Goal: Task Accomplishment & Management: Manage account settings

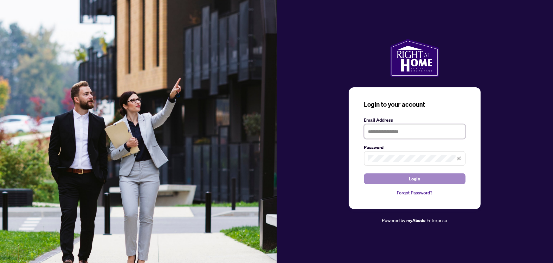
type input "**********"
click at [393, 178] on button "Login" at bounding box center [414, 178] width 101 height 11
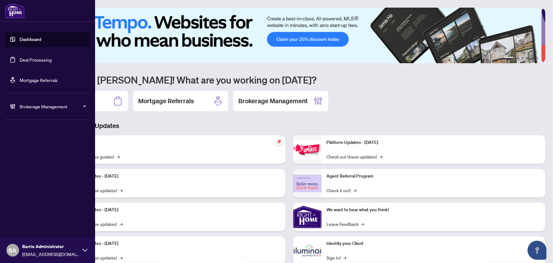
click at [26, 102] on div "Brokerage Management" at bounding box center [47, 106] width 85 height 15
click at [33, 149] on link "Manage Agents" at bounding box center [28, 152] width 31 height 6
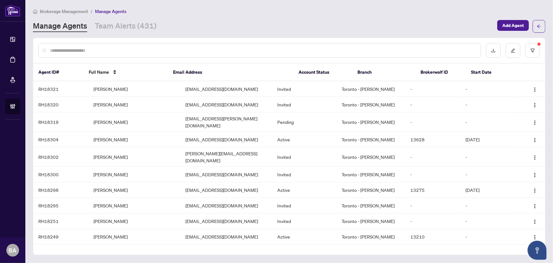
click at [152, 44] on div at bounding box center [259, 50] width 443 height 15
click at [84, 51] on input "text" at bounding box center [263, 50] width 426 height 7
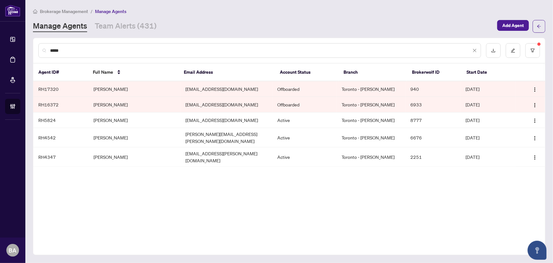
type input "*****"
click at [108, 87] on td "Shahid Hassan" at bounding box center [134, 89] width 92 height 16
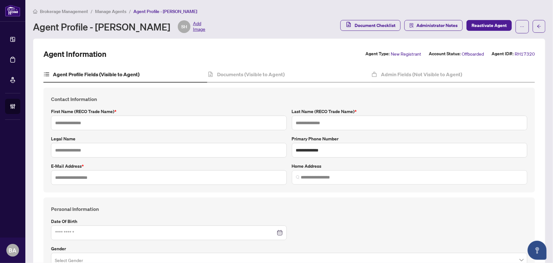
type input "******"
type input "**********"
type input "*********"
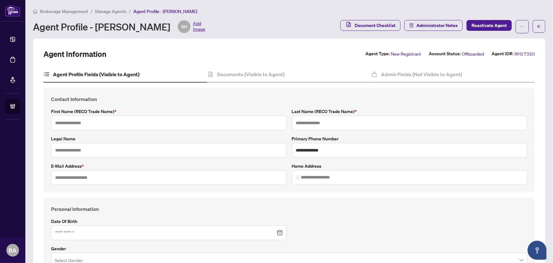
type input "*"
type input "*******"
type input "**********"
type input "****"
type input "**********"
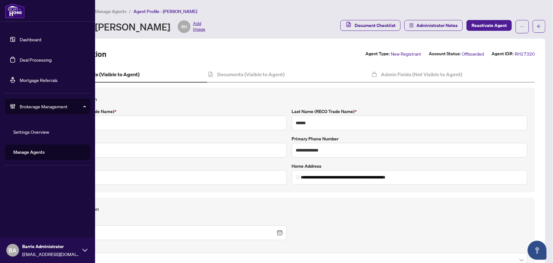
click at [28, 58] on link "Deal Processing" at bounding box center [36, 60] width 32 height 6
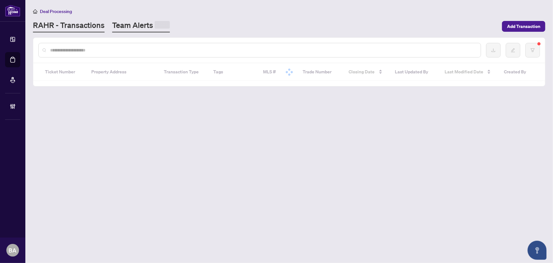
click at [157, 23] on span at bounding box center [162, 25] width 15 height 8
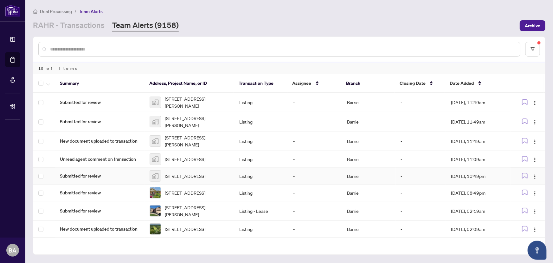
scroll to position [95, 0]
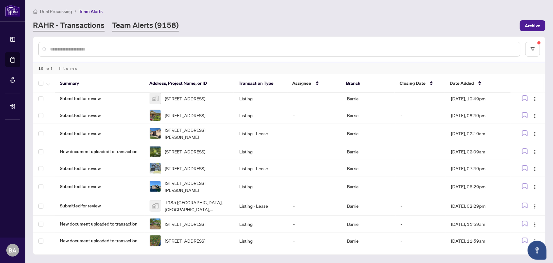
click at [90, 30] on link "RAHR - Transactions" at bounding box center [69, 25] width 72 height 11
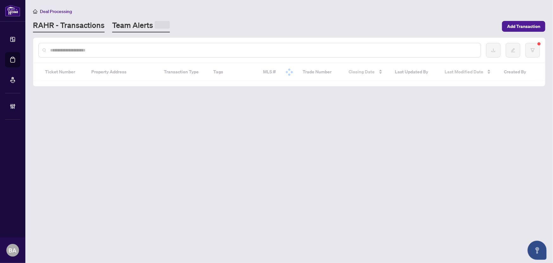
click at [140, 26] on link "Team Alerts" at bounding box center [141, 26] width 58 height 12
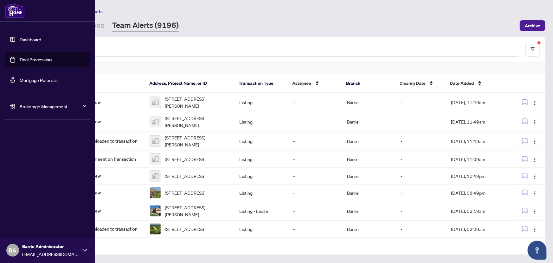
click at [20, 62] on link "Deal Processing" at bounding box center [36, 60] width 32 height 6
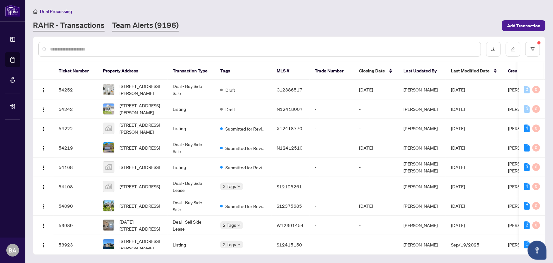
click at [141, 28] on link "Team Alerts (9196)" at bounding box center [145, 25] width 67 height 11
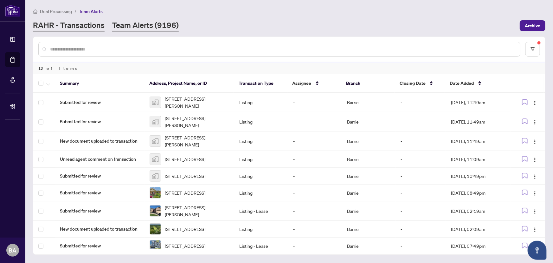
click at [89, 31] on link "RAHR - Transactions" at bounding box center [69, 25] width 72 height 11
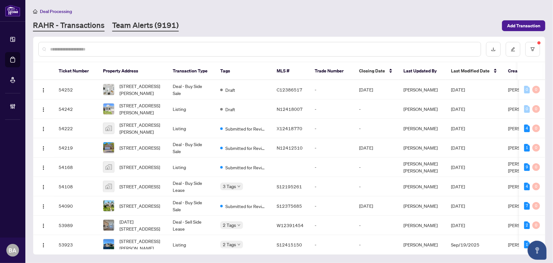
click at [139, 26] on link "Team Alerts (9191)" at bounding box center [145, 25] width 67 height 11
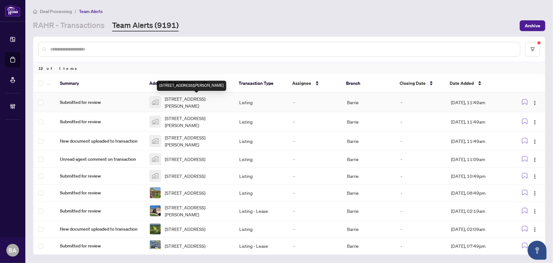
click at [178, 107] on span "[STREET_ADDRESS][PERSON_NAME]" at bounding box center [197, 102] width 64 height 14
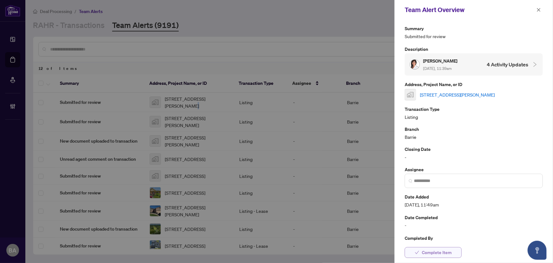
click at [442, 248] on span "Complete Item" at bounding box center [437, 252] width 30 height 10
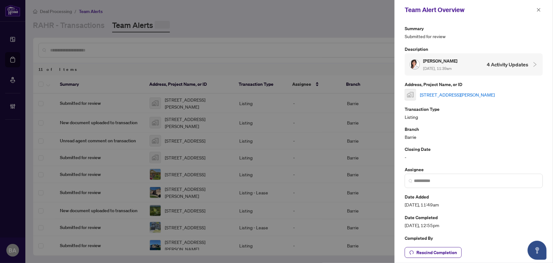
click at [442, 247] on button "Rescind Completion" at bounding box center [433, 252] width 57 height 11
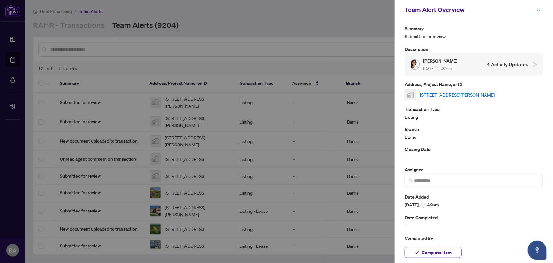
click at [540, 5] on span "button" at bounding box center [539, 10] width 4 height 10
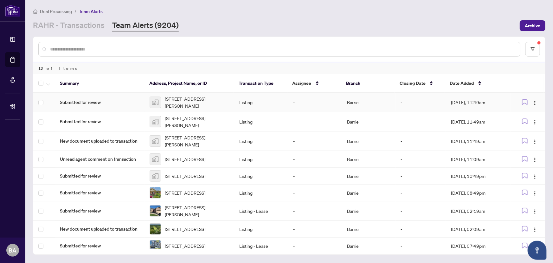
click at [193, 98] on span "[STREET_ADDRESS][PERSON_NAME]" at bounding box center [197, 102] width 64 height 14
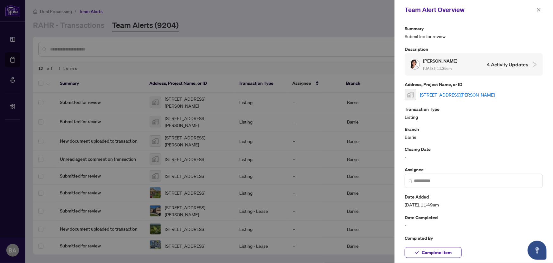
click at [495, 93] on link "[STREET_ADDRESS][PERSON_NAME]" at bounding box center [457, 94] width 75 height 7
click at [537, 9] on icon "close" at bounding box center [539, 10] width 4 height 4
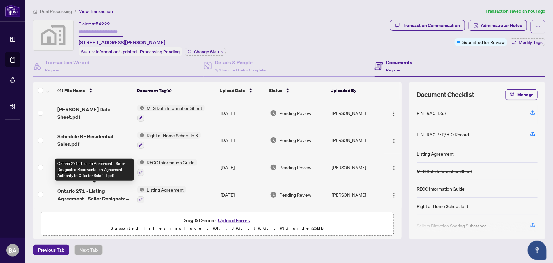
click at [114, 189] on span "Ontario 271 - Listing Agreement - Seller Designated Representation Agreement - …" at bounding box center [94, 194] width 75 height 15
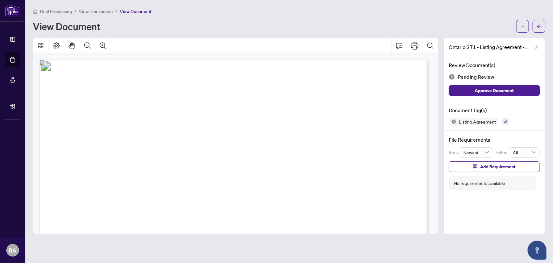
click at [66, 12] on span "Deal Processing" at bounding box center [56, 12] width 32 height 6
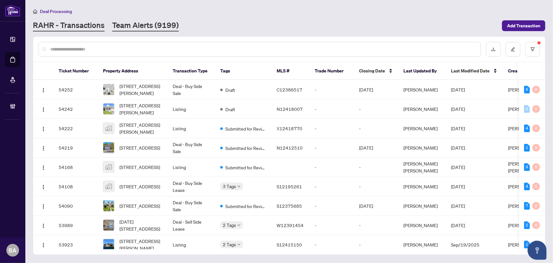
click at [158, 23] on link "Team Alerts (9199)" at bounding box center [145, 25] width 67 height 11
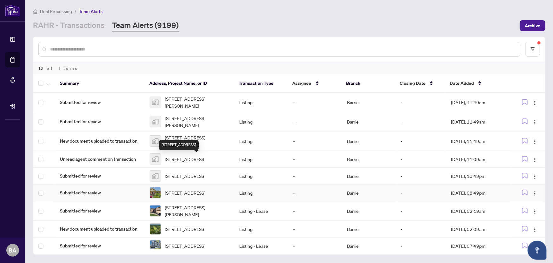
scroll to position [75, 0]
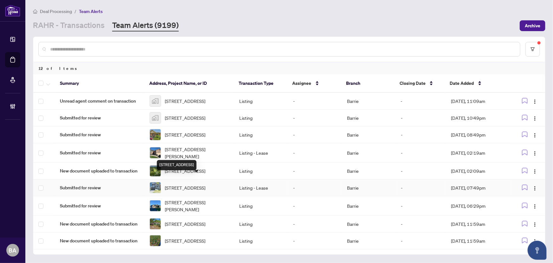
click at [199, 184] on span "[STREET_ADDRESS]" at bounding box center [185, 187] width 41 height 7
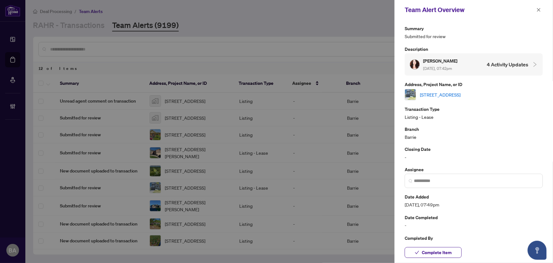
click at [461, 92] on link "[STREET_ADDRESS]" at bounding box center [440, 94] width 41 height 7
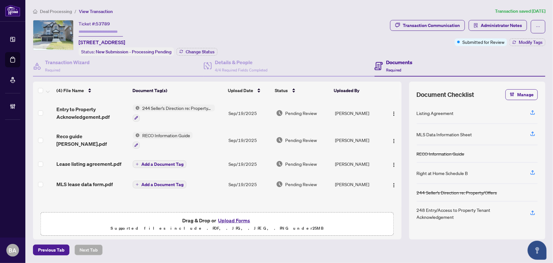
click at [108, 162] on span "Lease listing agreement.pdf" at bounding box center [88, 164] width 65 height 8
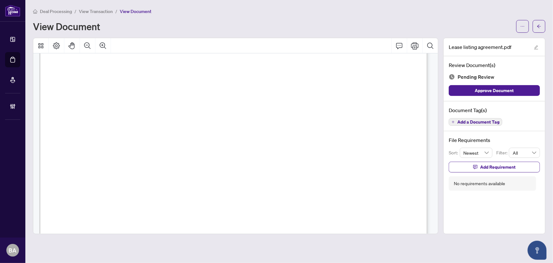
scroll to position [1557, 0]
click at [477, 121] on span "Add a Document Tag" at bounding box center [479, 122] width 42 height 4
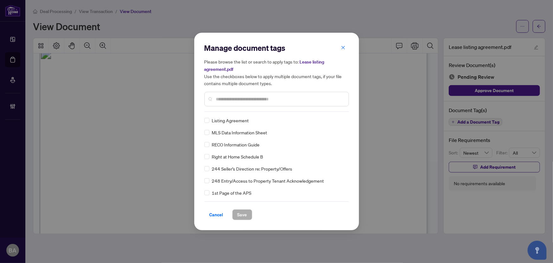
click at [278, 97] on input "text" at bounding box center [280, 98] width 128 height 7
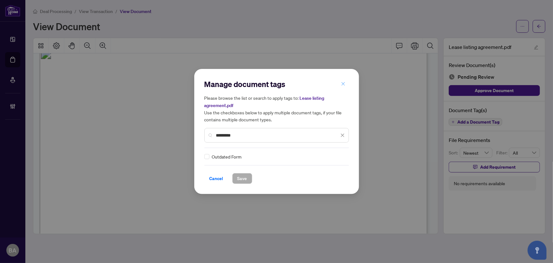
type input "********"
click at [343, 82] on icon "close" at bounding box center [343, 84] width 4 height 4
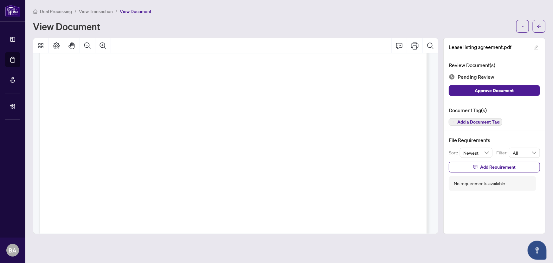
scroll to position [0, 0]
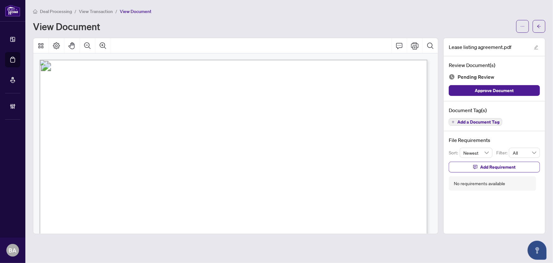
click at [479, 122] on span "Add a Document Tag" at bounding box center [479, 122] width 42 height 4
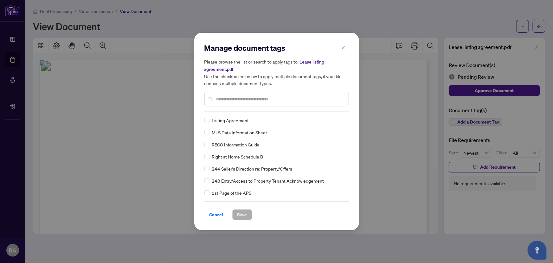
click at [279, 96] on input "text" at bounding box center [280, 98] width 128 height 7
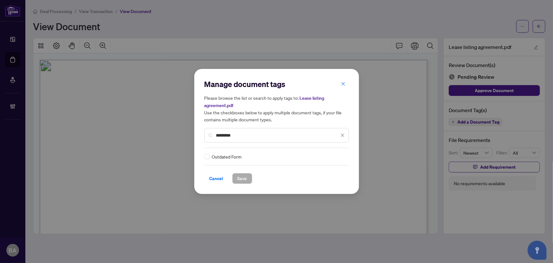
type input "********"
click at [342, 155] on icon at bounding box center [343, 156] width 4 height 3
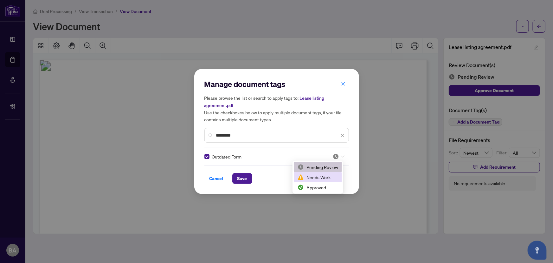
click at [317, 175] on div "Needs Work" at bounding box center [318, 176] width 41 height 7
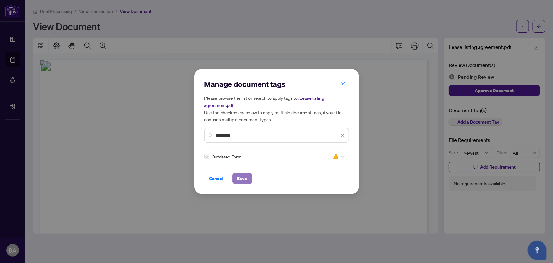
click at [241, 178] on span "Save" at bounding box center [243, 178] width 10 height 10
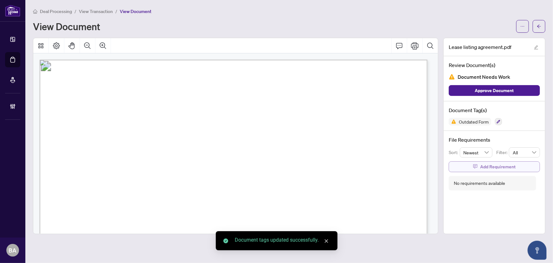
click at [474, 164] on icon "button" at bounding box center [476, 166] width 4 height 4
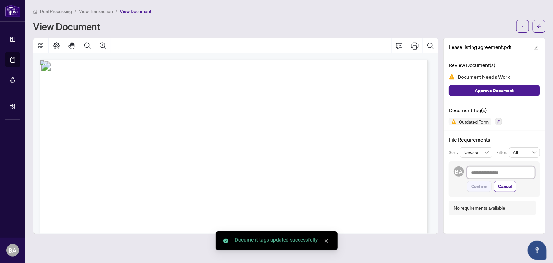
click at [480, 168] on textarea at bounding box center [502, 172] width 68 height 12
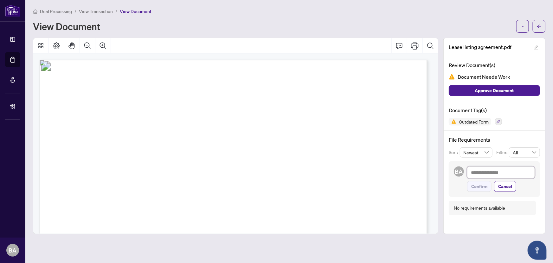
type textarea "*"
type textarea "**"
type textarea "***"
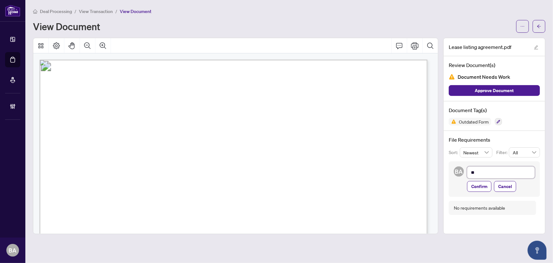
type textarea "***"
type textarea "****"
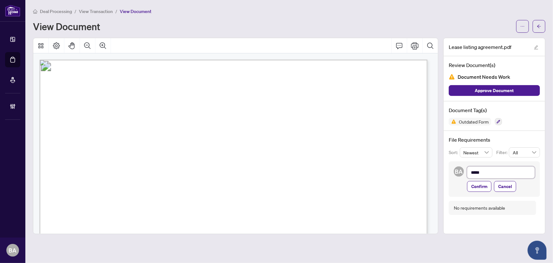
type textarea "******"
type textarea "*******"
type textarea "********"
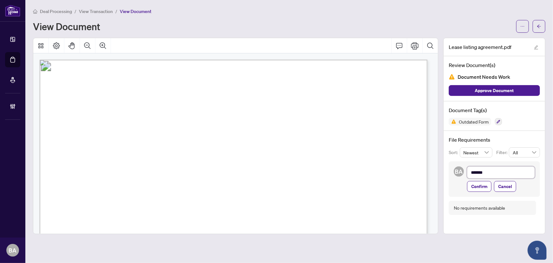
type textarea "********"
type textarea "**********"
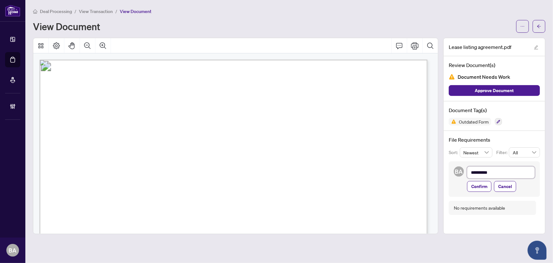
type textarea "**********"
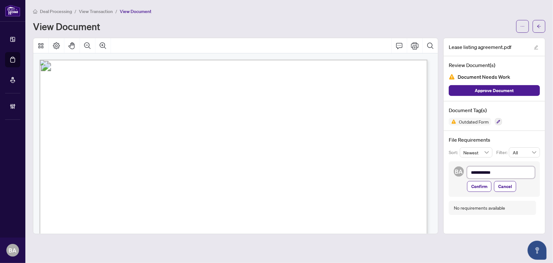
type textarea "**********"
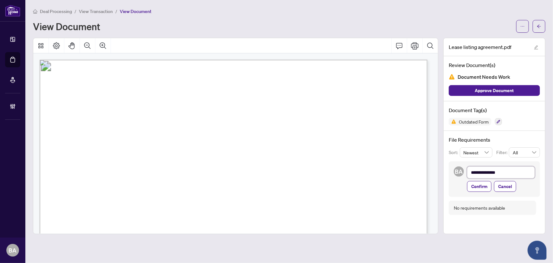
type textarea "**********"
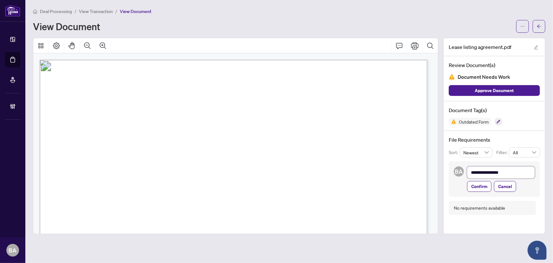
type textarea "**********"
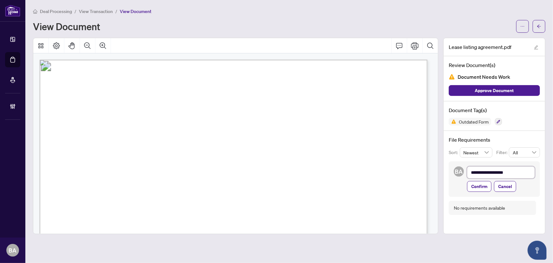
type textarea "**********"
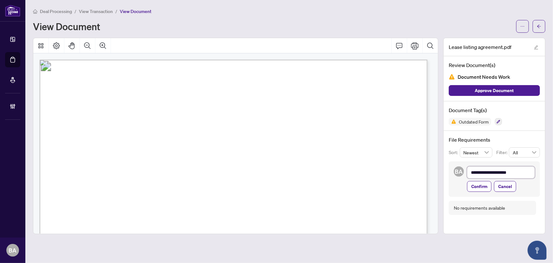
type textarea "**********"
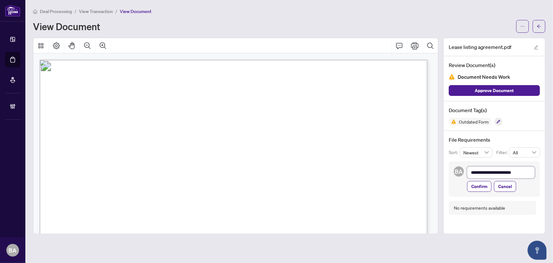
type textarea "**********"
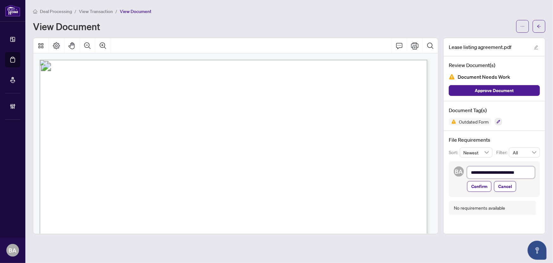
type textarea "**********"
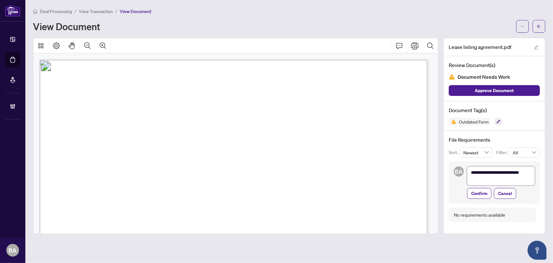
type textarea "**********"
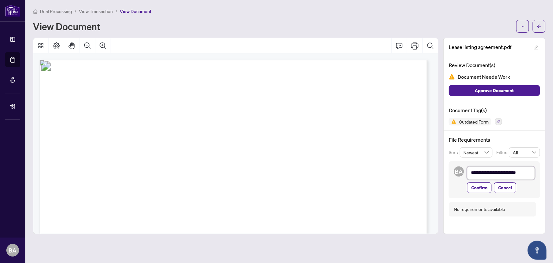
type textarea "**********"
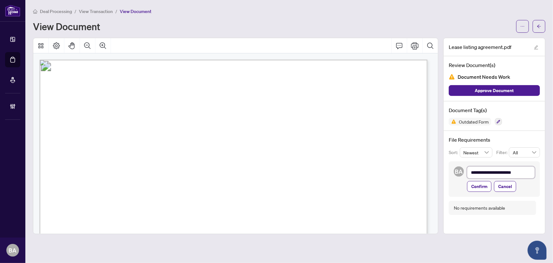
type textarea "**********"
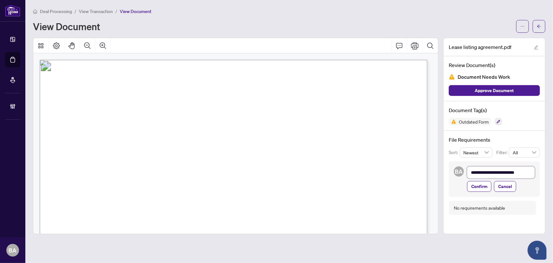
type textarea "**********"
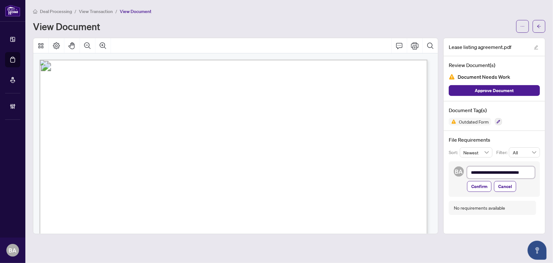
type textarea "**********"
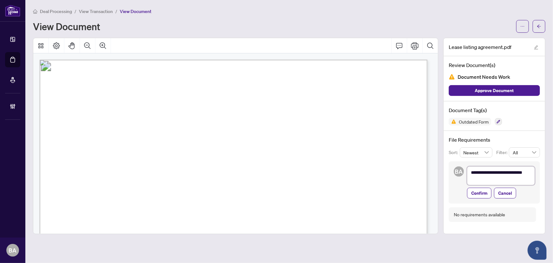
type textarea "**********"
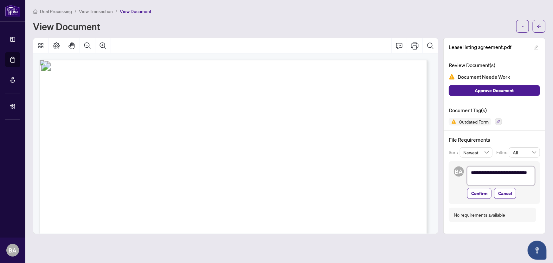
type textarea "**********"
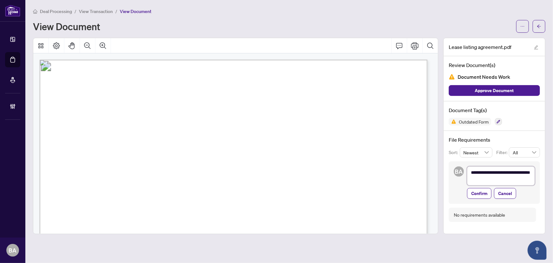
type textarea "**********"
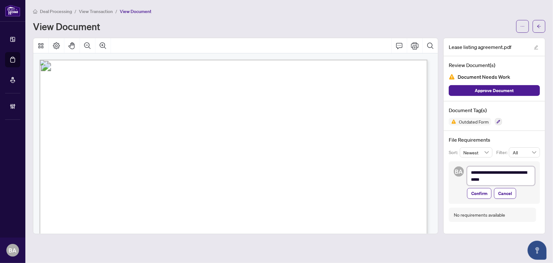
type textarea "**********"
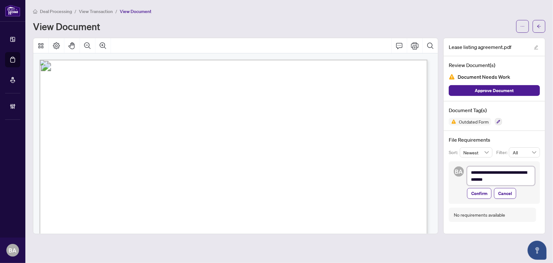
type textarea "**********"
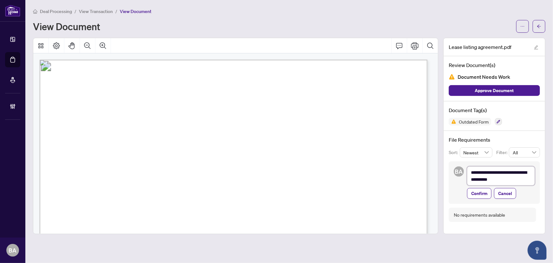
type textarea "**********"
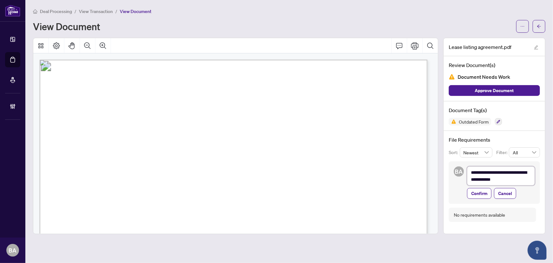
type textarea "**********"
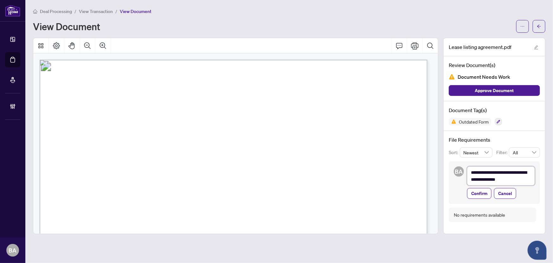
type textarea "**********"
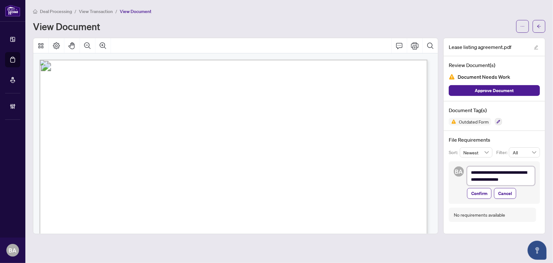
type textarea "**********"
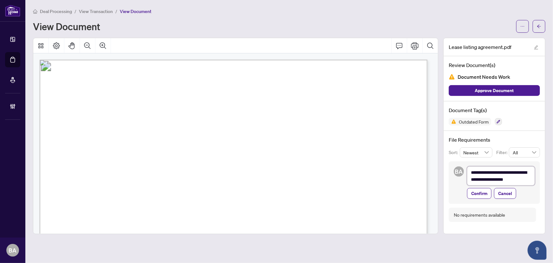
type textarea "**********"
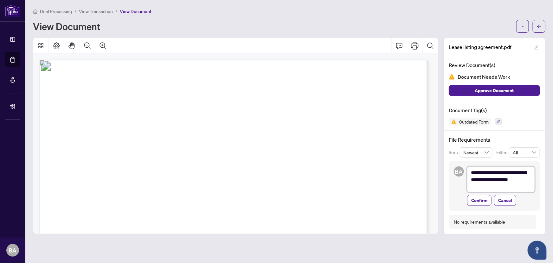
type textarea "**********"
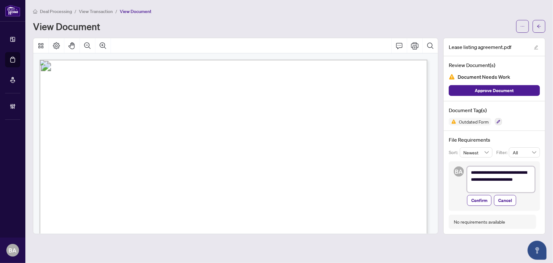
type textarea "**********"
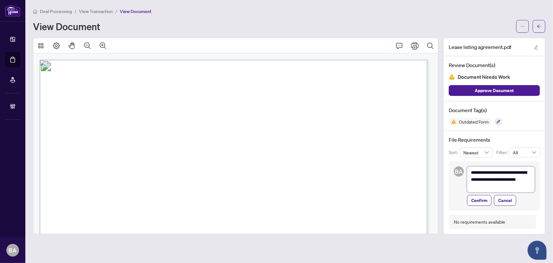
type textarea "**********"
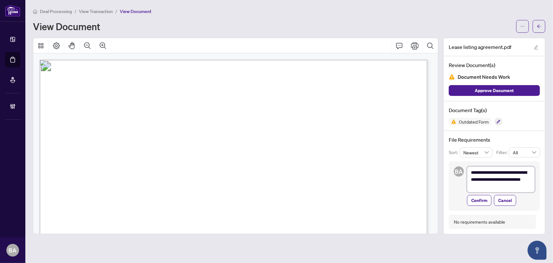
type textarea "**********"
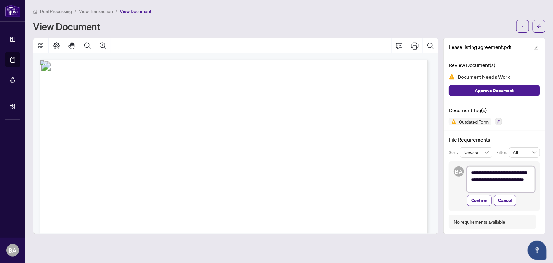
type textarea "**********"
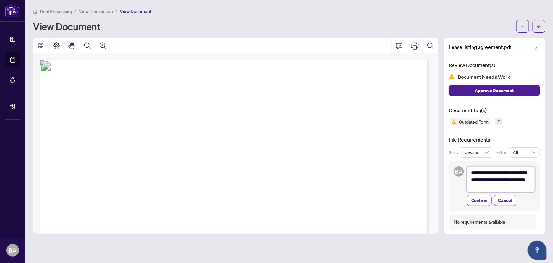
type textarea "**********"
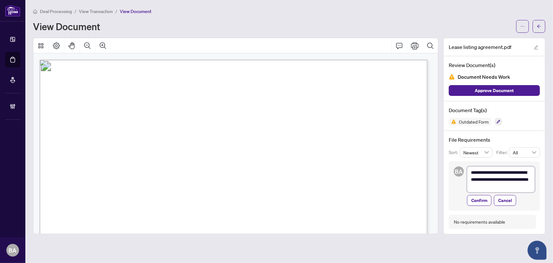
type textarea "**********"
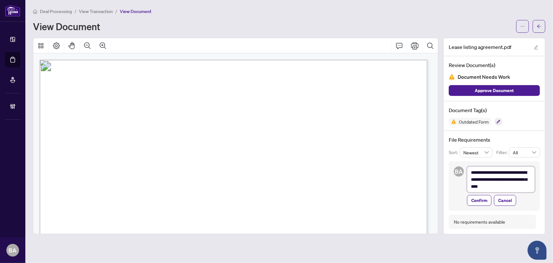
type textarea "**********"
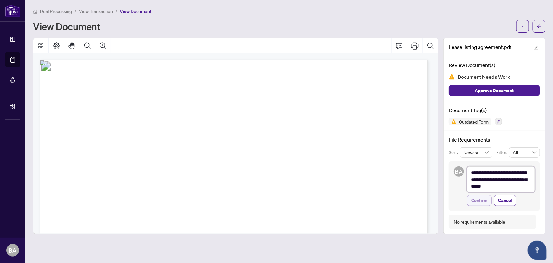
type textarea "**********"
click at [487, 200] on span "Confirm" at bounding box center [480, 200] width 16 height 10
type textarea "**********"
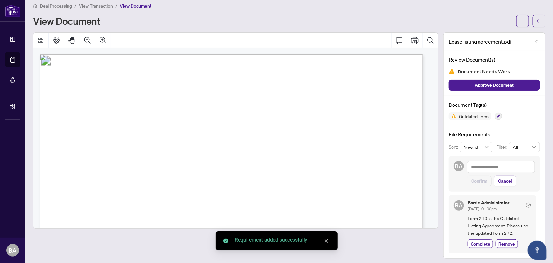
scroll to position [7, 0]
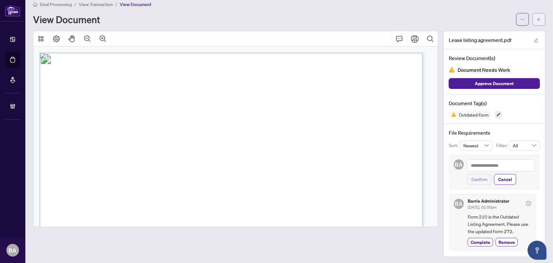
click at [537, 17] on icon "arrow-left" at bounding box center [539, 19] width 4 height 4
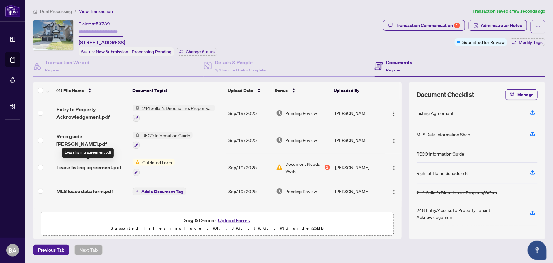
click at [78, 163] on span "Lease listing agreement.pdf" at bounding box center [88, 167] width 65 height 8
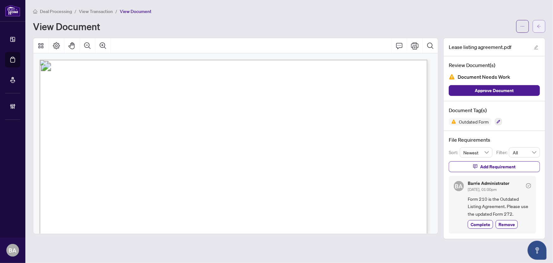
click at [541, 23] on span "button" at bounding box center [539, 26] width 4 height 10
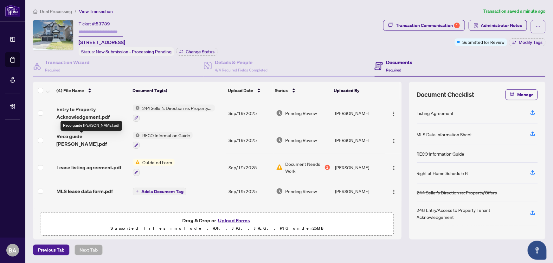
click at [90, 135] on span "Reco guide Alisha.pdf" at bounding box center [92, 139] width 72 height 15
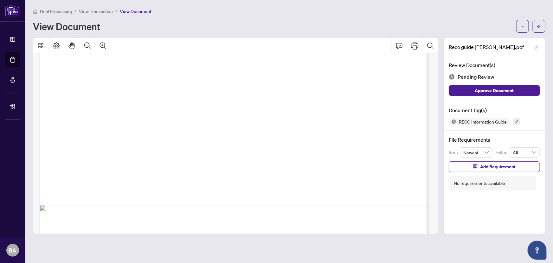
scroll to position [335, 0]
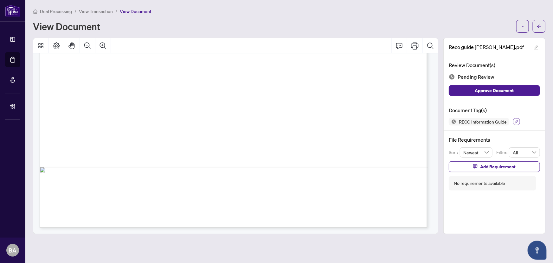
click at [519, 121] on icon "button" at bounding box center [517, 122] width 4 height 4
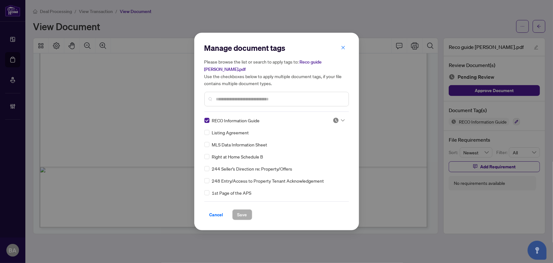
click at [342, 119] on icon at bounding box center [343, 120] width 4 height 3
click at [318, 133] on div "Needs Work" at bounding box center [318, 137] width 48 height 10
click at [245, 209] on span "Save" at bounding box center [243, 214] width 10 height 10
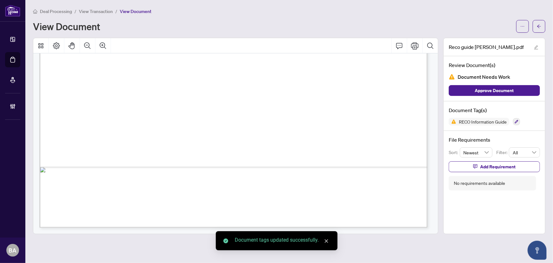
click at [486, 165] on span "Add Requirement" at bounding box center [499, 166] width 36 height 10
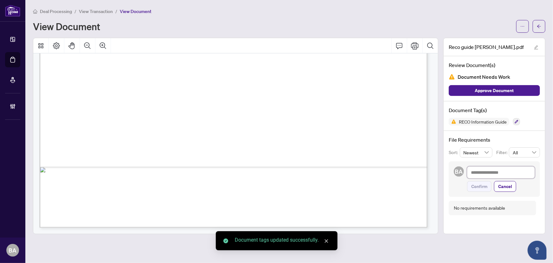
click at [483, 170] on textarea at bounding box center [502, 172] width 68 height 12
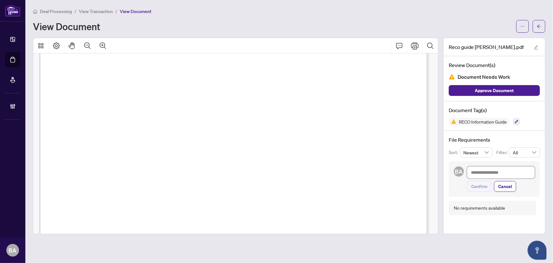
scroll to position [17, 0]
type textarea "*"
type textarea "**"
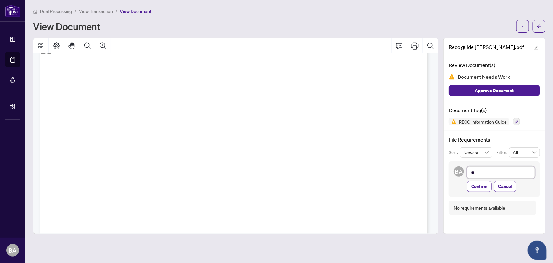
type textarea "***"
type textarea "****"
type textarea "*****"
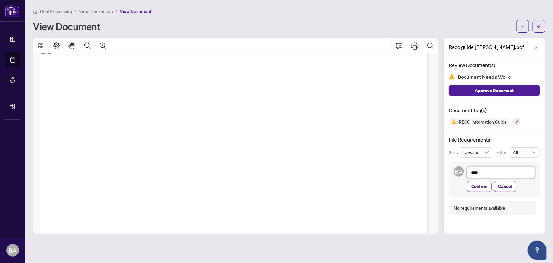
type textarea "*****"
type textarea "******"
type textarea "*******"
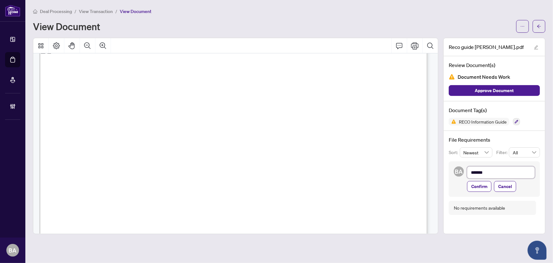
type textarea "*******"
type textarea "*********"
type textarea "**********"
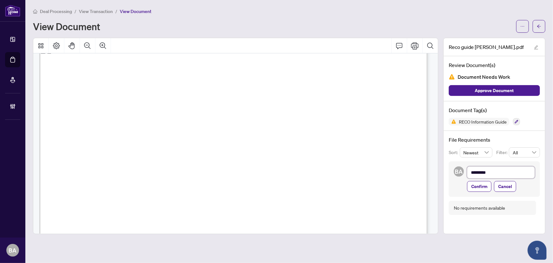
type textarea "**********"
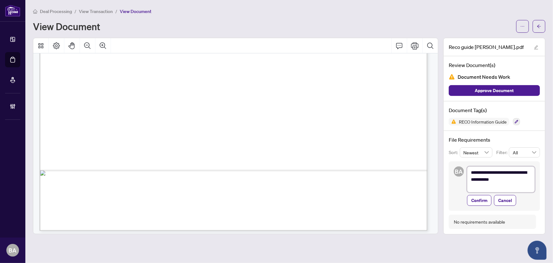
scroll to position [335, 0]
click at [480, 200] on span "Confirm" at bounding box center [480, 200] width 16 height 10
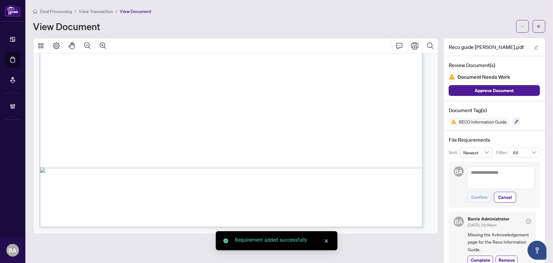
scroll to position [331, 0]
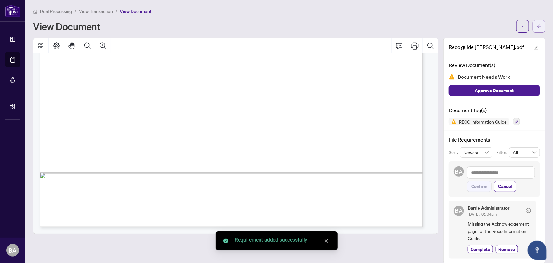
click at [539, 23] on button "button" at bounding box center [539, 26] width 13 height 13
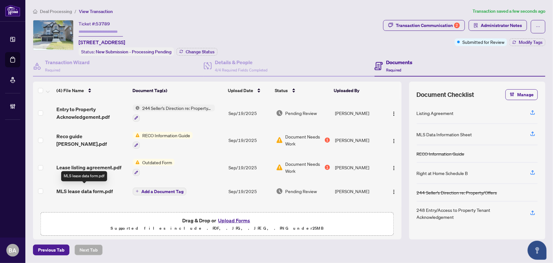
click at [103, 188] on span "MLS lease data form.pdf" at bounding box center [84, 191] width 56 height 8
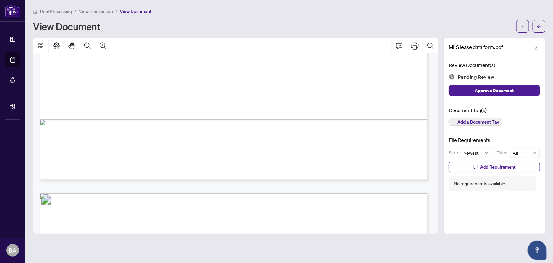
scroll to position [4844, 0]
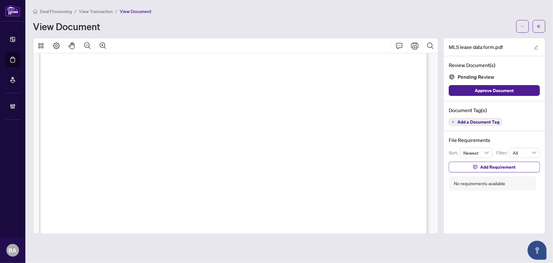
click at [481, 120] on span "Add a Document Tag" at bounding box center [479, 122] width 42 height 4
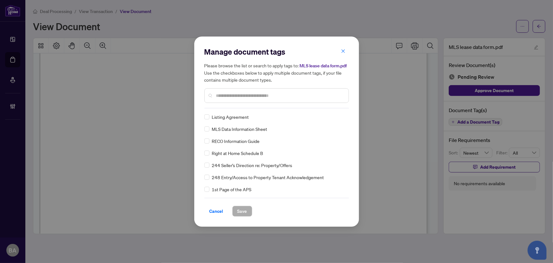
click at [273, 87] on div "Please browse the list or search to apply tags to: MLS lease data form.pdf Use …" at bounding box center [277, 82] width 145 height 41
click at [270, 94] on input "text" at bounding box center [280, 95] width 128 height 7
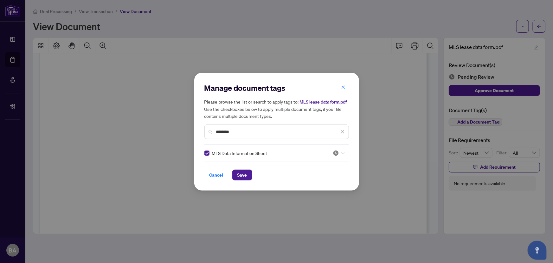
click at [341, 152] on icon at bounding box center [343, 153] width 4 height 3
click at [315, 184] on div "Approved" at bounding box center [318, 183] width 41 height 7
click at [247, 176] on button "Save" at bounding box center [242, 174] width 20 height 11
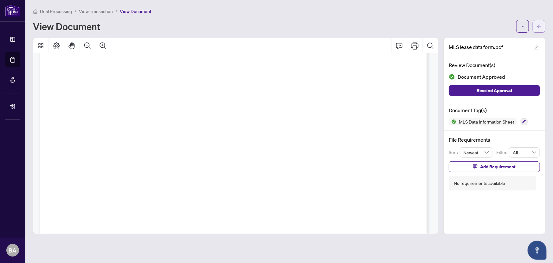
click at [535, 25] on button "button" at bounding box center [539, 26] width 13 height 13
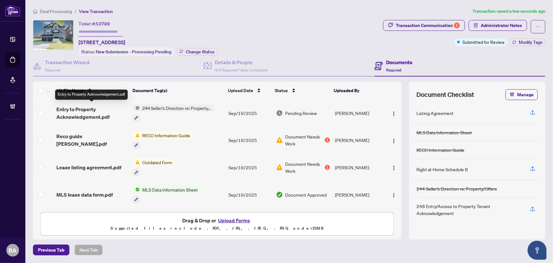
click at [91, 110] on span "Entry to Property Acknowledgement.pdf" at bounding box center [92, 112] width 72 height 15
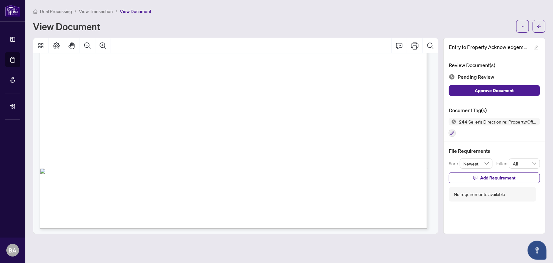
scroll to position [335, 0]
click at [450, 133] on button "button" at bounding box center [452, 132] width 7 height 7
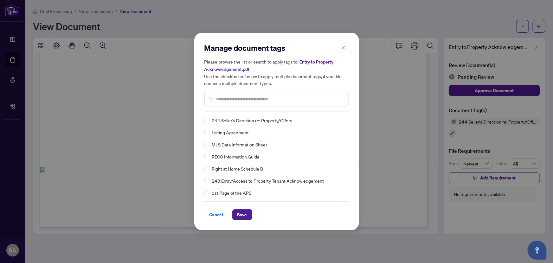
click at [235, 93] on div at bounding box center [277, 99] width 145 height 15
click at [236, 95] on input "text" at bounding box center [280, 98] width 128 height 7
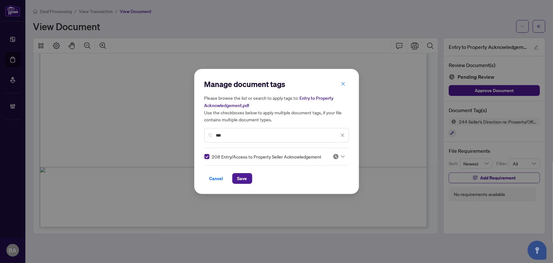
click at [339, 156] on div at bounding box center [339, 156] width 12 height 6
click at [317, 186] on div "Approved" at bounding box center [318, 187] width 41 height 7
click at [249, 180] on button "Save" at bounding box center [242, 178] width 20 height 11
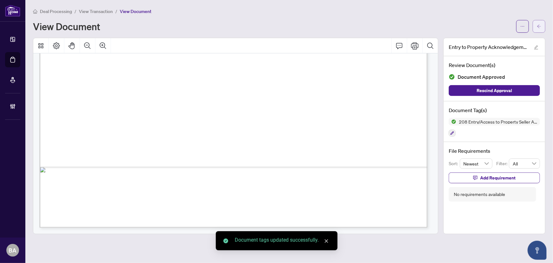
click at [539, 26] on icon "arrow-left" at bounding box center [539, 26] width 4 height 4
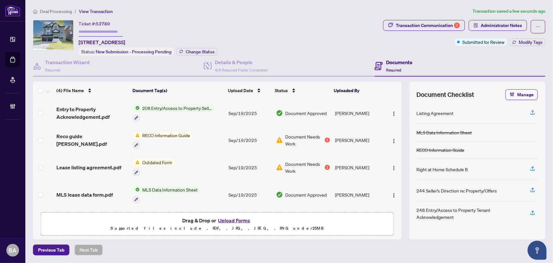
click at [240, 218] on button "Upload Forms" at bounding box center [234, 220] width 36 height 8
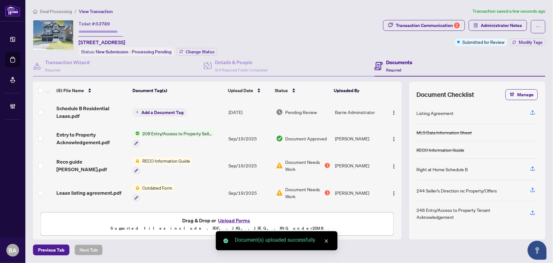
click at [147, 110] on span "Add a Document Tag" at bounding box center [162, 112] width 42 height 4
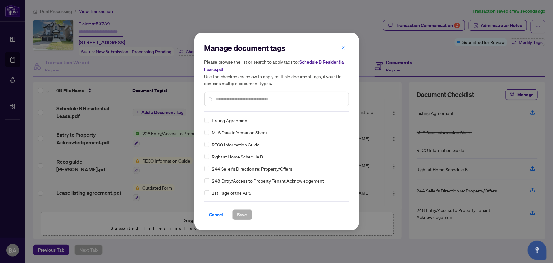
click at [253, 102] on input "text" at bounding box center [280, 98] width 128 height 7
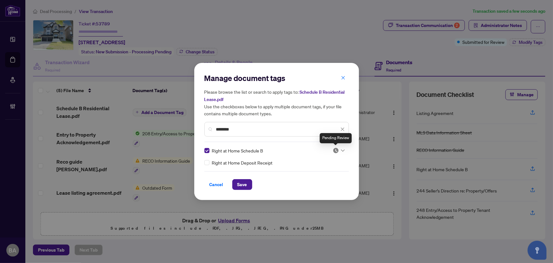
click at [343, 147] on div at bounding box center [339, 150] width 12 height 6
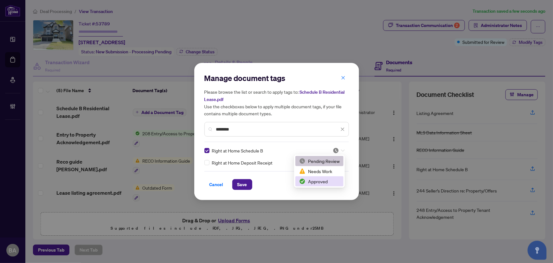
click at [321, 182] on div "Approved" at bounding box center [319, 181] width 41 height 7
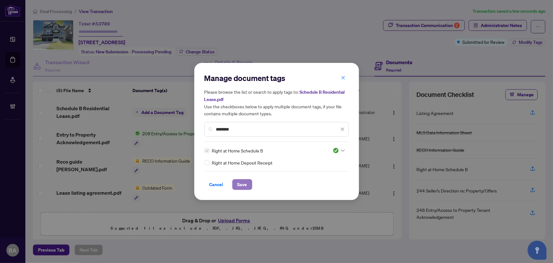
click at [245, 181] on span "Save" at bounding box center [243, 184] width 10 height 10
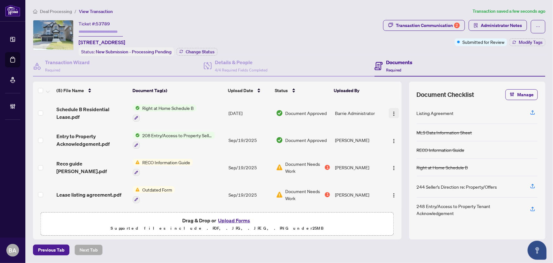
click at [392, 114] on span "button" at bounding box center [394, 112] width 5 height 7
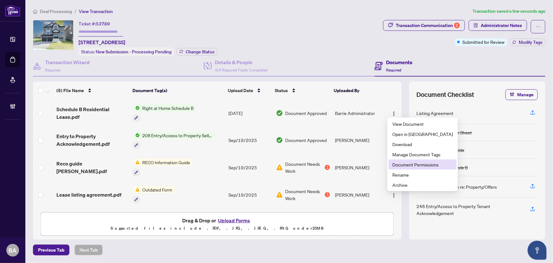
click at [417, 161] on span "Document Permissions" at bounding box center [423, 164] width 61 height 7
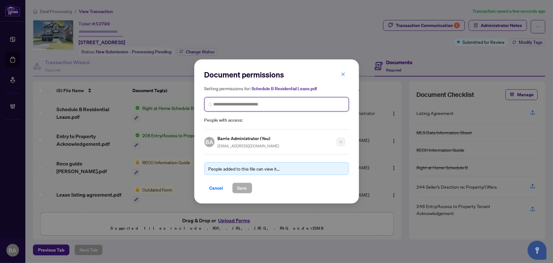
click at [239, 105] on input "search" at bounding box center [279, 104] width 131 height 7
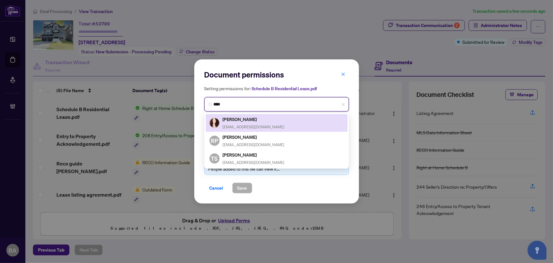
click at [258, 117] on h5 "Ilona Hoffmann" at bounding box center [254, 118] width 62 height 7
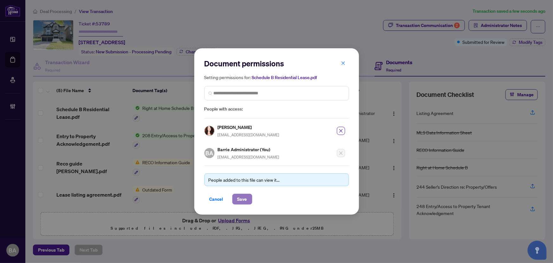
click at [240, 194] on span "Save" at bounding box center [243, 199] width 10 height 10
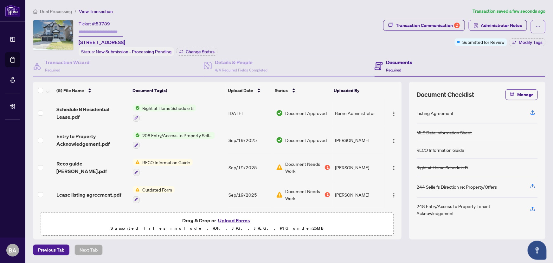
click at [242, 218] on button "Upload Forms" at bounding box center [234, 220] width 36 height 8
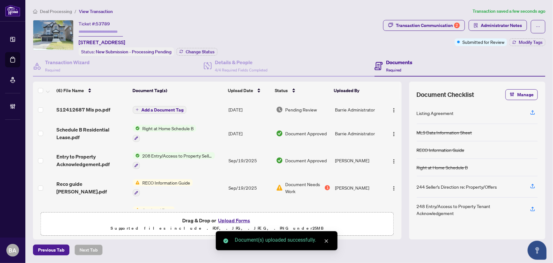
click at [162, 108] on span "Add a Document Tag" at bounding box center [162, 110] width 42 height 4
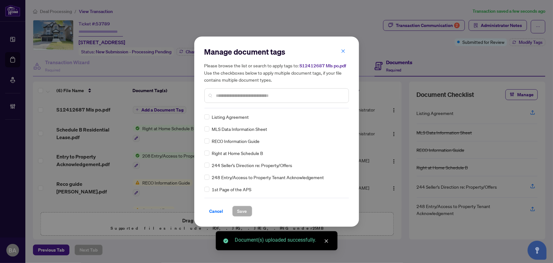
click at [288, 105] on div "Manage document tags Please browse the list or search to apply tags to: S124126…" at bounding box center [277, 78] width 145 height 62
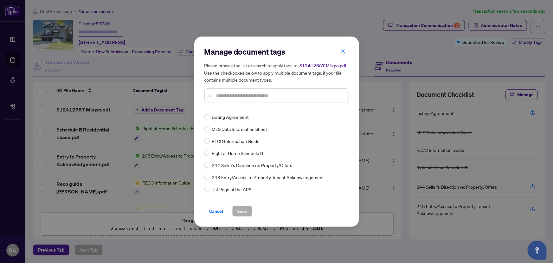
click at [290, 90] on div at bounding box center [277, 95] width 145 height 15
click at [305, 94] on input "text" at bounding box center [280, 95] width 128 height 7
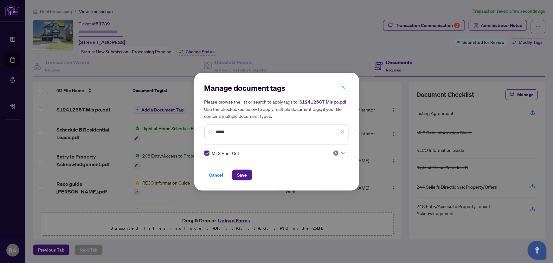
click at [341, 153] on icon at bounding box center [343, 153] width 4 height 2
click at [330, 184] on div "Approved" at bounding box center [318, 183] width 41 height 7
click at [247, 175] on span "Save" at bounding box center [243, 175] width 10 height 10
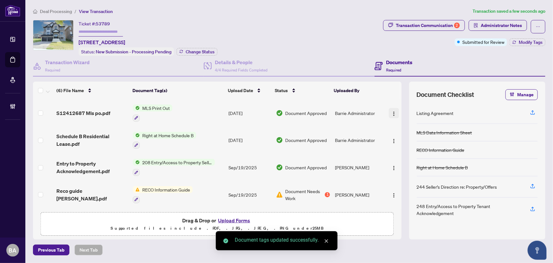
click at [392, 111] on img "button" at bounding box center [394, 113] width 5 height 5
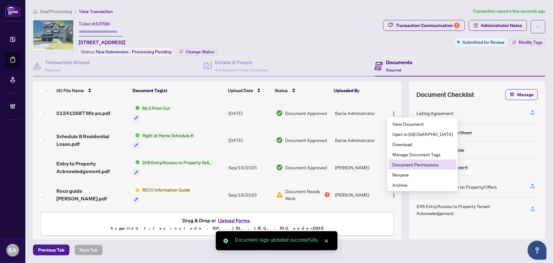
click at [402, 164] on span "Document Permissions" at bounding box center [423, 164] width 61 height 7
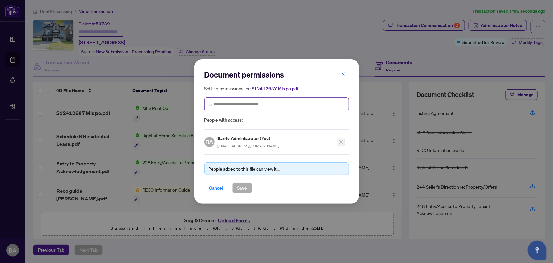
click at [266, 101] on span at bounding box center [277, 104] width 145 height 14
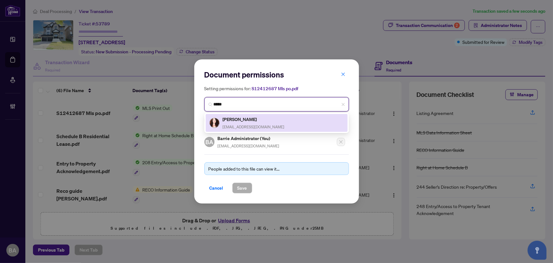
click at [274, 125] on div "Ilona Hoffmann home.hunter@yahoo.ca" at bounding box center [277, 122] width 134 height 15
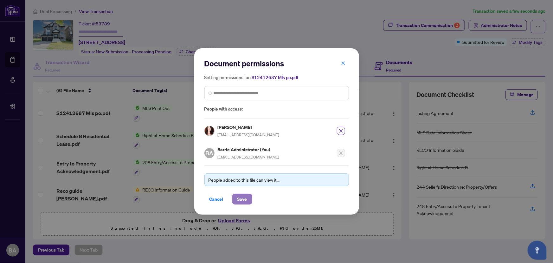
click at [246, 197] on span "Save" at bounding box center [243, 199] width 10 height 10
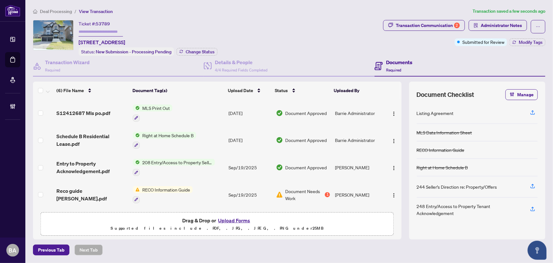
scroll to position [54, 0]
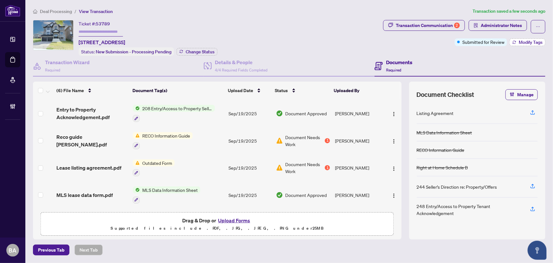
click at [525, 40] on span "Modify Tags" at bounding box center [531, 42] width 24 height 4
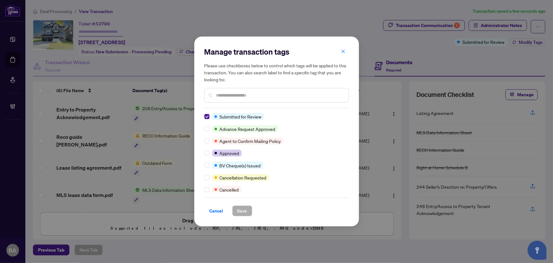
scroll to position [0, 0]
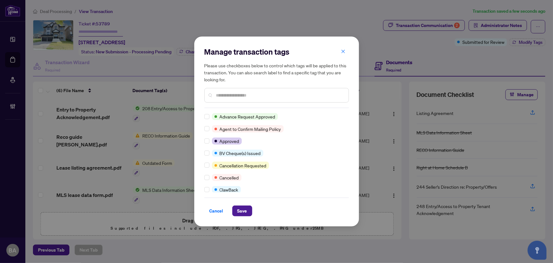
click at [250, 91] on div at bounding box center [277, 95] width 145 height 15
click at [239, 95] on input "text" at bounding box center [280, 95] width 128 height 7
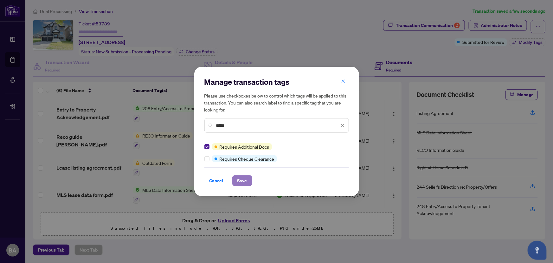
click at [246, 182] on span "Save" at bounding box center [243, 180] width 10 height 10
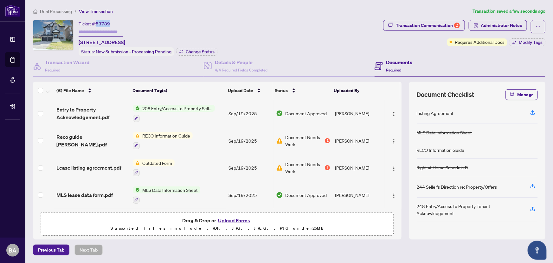
drag, startPoint x: 110, startPoint y: 23, endPoint x: 96, endPoint y: 19, distance: 14.0
click at [96, 20] on div "Ticket #: 53789" at bounding box center [94, 23] width 31 height 7
copy span "53789"
click at [92, 136] on span "Reco guide Alisha.pdf" at bounding box center [92, 140] width 72 height 15
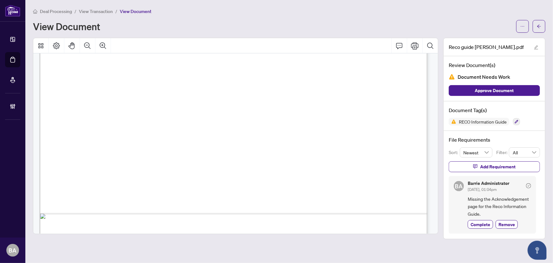
scroll to position [335, 0]
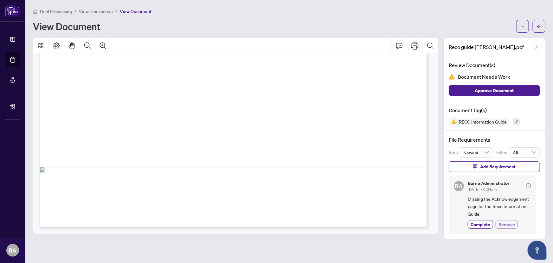
click at [509, 224] on span "Remove" at bounding box center [507, 224] width 16 height 7
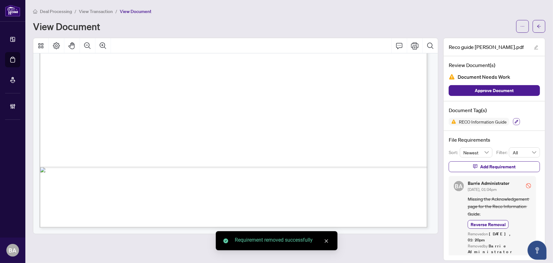
click at [516, 121] on icon "button" at bounding box center [517, 122] width 4 height 4
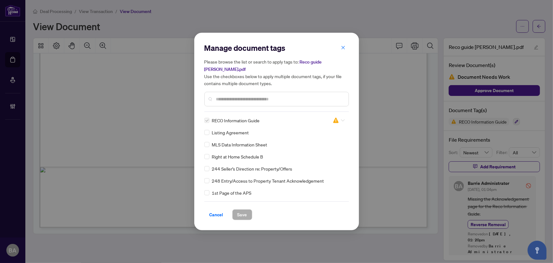
click at [341, 119] on icon at bounding box center [343, 120] width 4 height 3
drag, startPoint x: 331, startPoint y: 146, endPoint x: 328, endPoint y: 144, distance: 4.0
click at [331, 146] on div "Approved" at bounding box center [318, 147] width 41 height 7
click at [247, 209] on button "Save" at bounding box center [242, 214] width 20 height 11
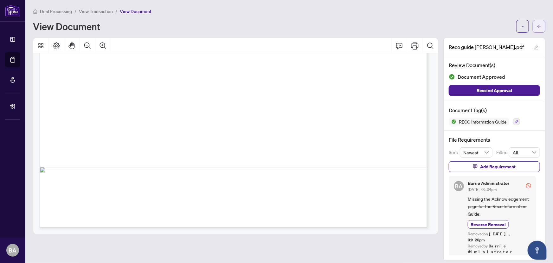
click at [543, 27] on button "button" at bounding box center [539, 26] width 13 height 13
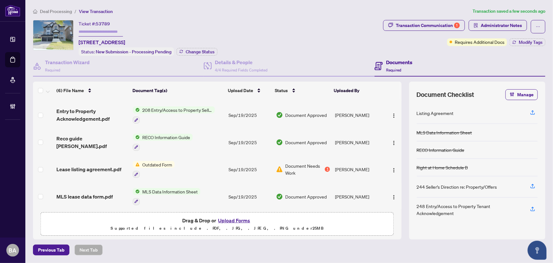
scroll to position [54, 0]
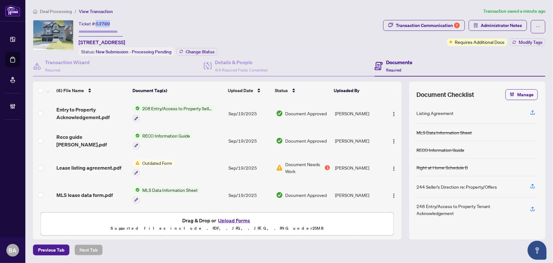
drag, startPoint x: 109, startPoint y: 23, endPoint x: 96, endPoint y: 21, distance: 12.5
click at [96, 21] on span "53789" at bounding box center [103, 24] width 14 height 6
copy span "53789"
click at [66, 11] on span "Deal Processing" at bounding box center [56, 12] width 32 height 6
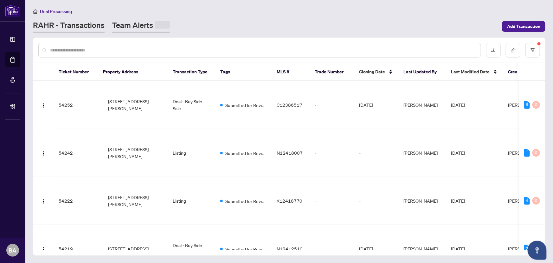
click at [152, 25] on link "Team Alerts" at bounding box center [141, 26] width 58 height 12
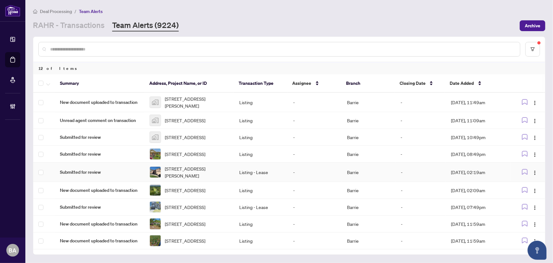
scroll to position [75, 0]
click at [244, 199] on td "Listing - Lease" at bounding box center [261, 207] width 54 height 17
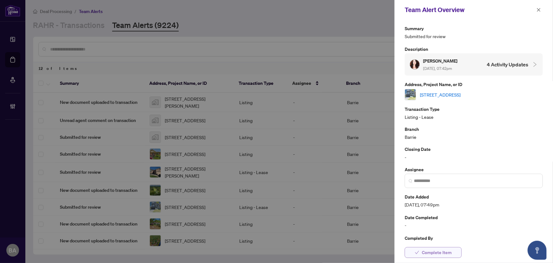
click at [447, 251] on span "Complete Item" at bounding box center [437, 252] width 30 height 10
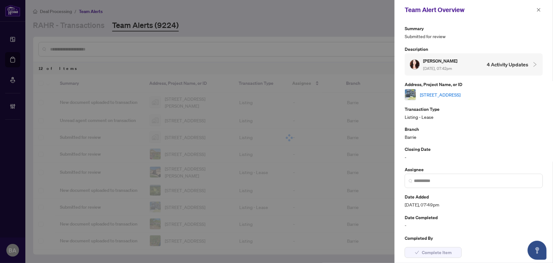
scroll to position [56, 0]
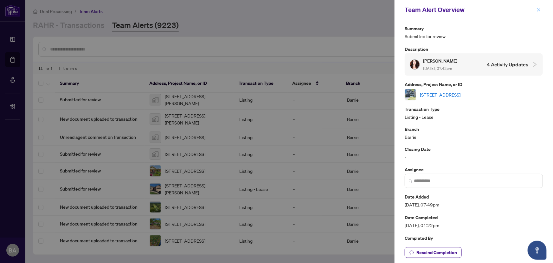
click at [541, 11] on icon "close" at bounding box center [539, 10] width 4 height 4
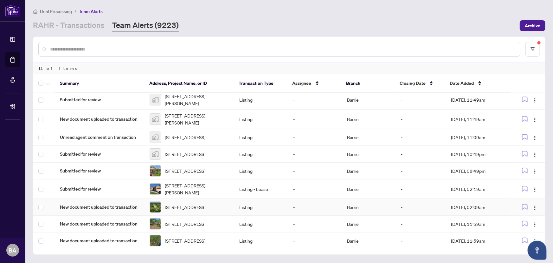
click at [137, 199] on td "New document uploaded to transaction" at bounding box center [100, 207] width 90 height 17
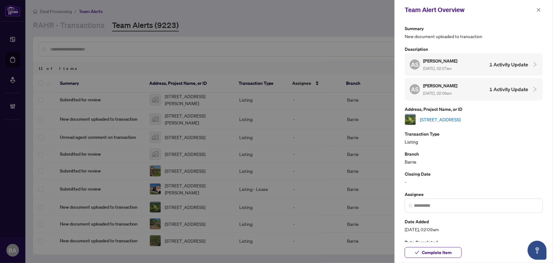
click at [427, 116] on link "5896 CONC 5 SUNNIDALE, Clearview, Ontario L0M 1N0, Canada" at bounding box center [440, 119] width 41 height 7
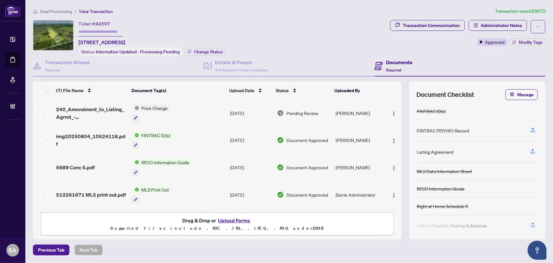
drag, startPoint x: 0, startPoint y: 0, endPoint x: 327, endPoint y: 47, distance: 330.4
click at [327, 47] on div "Ticket #: 42597 5896 CONC 5 SUNNIDALE, Clearview, Ontario L0M 1N0, Canada Statu…" at bounding box center [210, 38] width 355 height 36
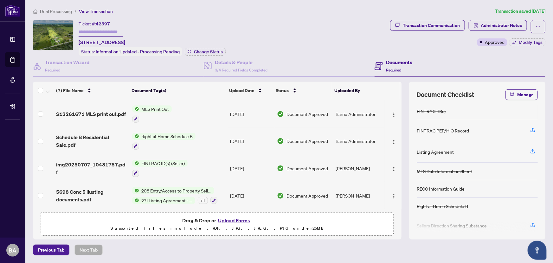
scroll to position [81, 0]
click at [108, 112] on span "S12261671 MLS print out.pdf" at bounding box center [91, 114] width 70 height 8
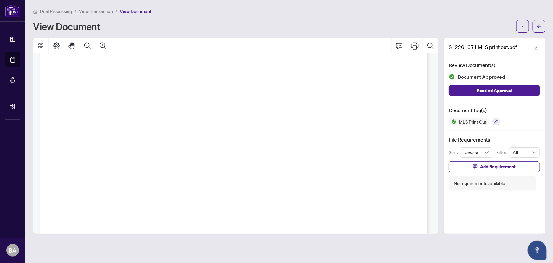
scroll to position [608, 0]
click at [536, 29] on button "button" at bounding box center [539, 26] width 13 height 13
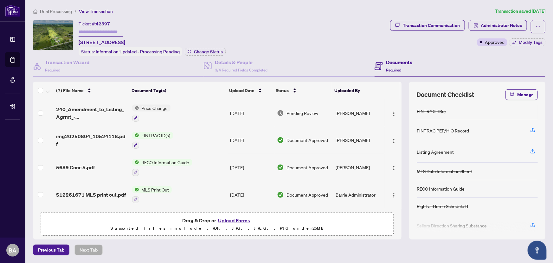
click at [82, 106] on span "240_Amendment_to_Listing_Agrmt_-_Price_Change_Extension_Amendment__A__-_PropTx-…" at bounding box center [91, 112] width 71 height 15
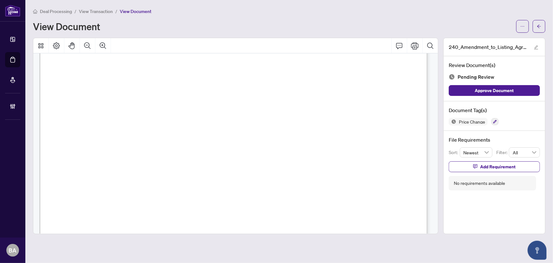
scroll to position [133, 0]
click at [492, 120] on button "button" at bounding box center [495, 121] width 7 height 7
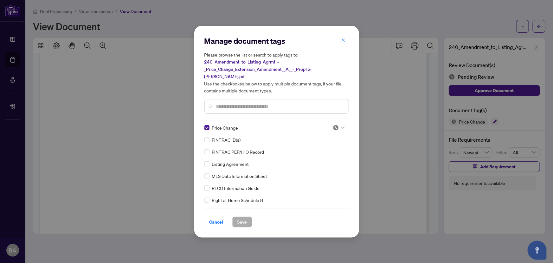
click at [344, 55] on h5 "Please browse the list or search to apply tags to: 240_Amendment_to_Listing_Agr…" at bounding box center [277, 72] width 145 height 43
click at [342, 42] on icon "close" at bounding box center [343, 40] width 4 height 4
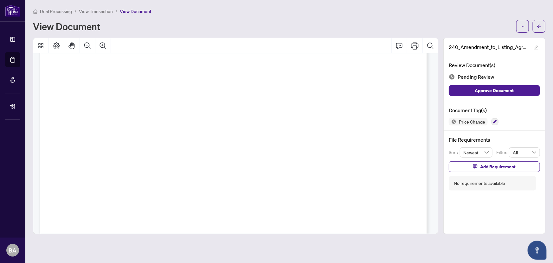
scroll to position [0, 0]
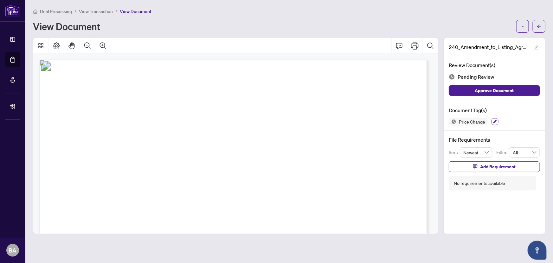
click at [495, 120] on icon "button" at bounding box center [496, 122] width 4 height 4
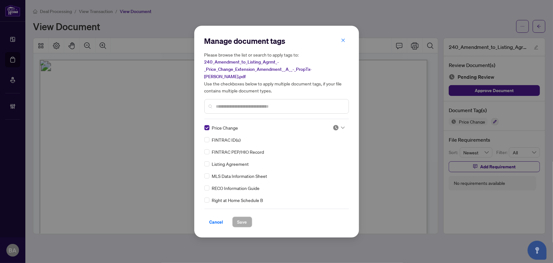
click at [283, 103] on input "text" at bounding box center [280, 106] width 128 height 7
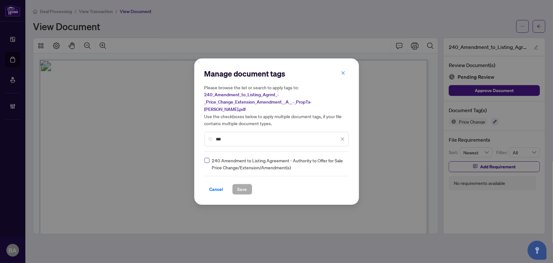
type input "***"
click at [344, 162] on icon at bounding box center [343, 163] width 4 height 2
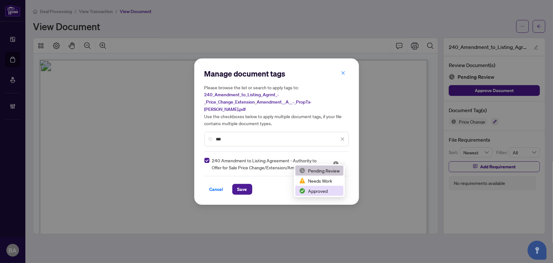
click at [320, 188] on div "Approved" at bounding box center [319, 190] width 41 height 7
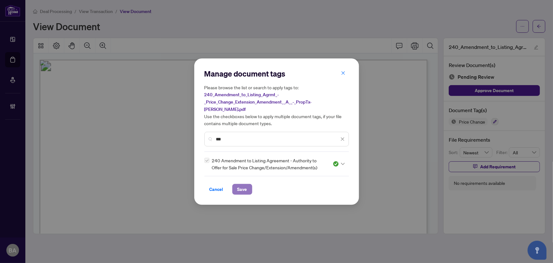
click at [241, 184] on span "Save" at bounding box center [243, 189] width 10 height 10
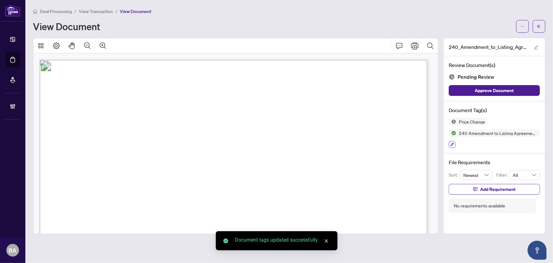
click at [449, 144] on button "button" at bounding box center [452, 144] width 7 height 7
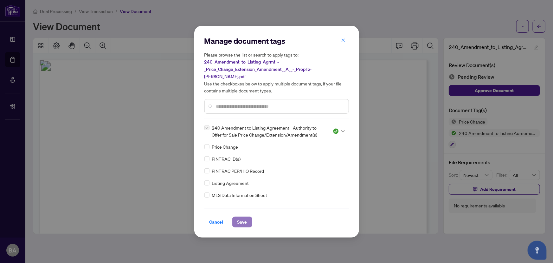
click at [246, 218] on span "Save" at bounding box center [243, 222] width 10 height 10
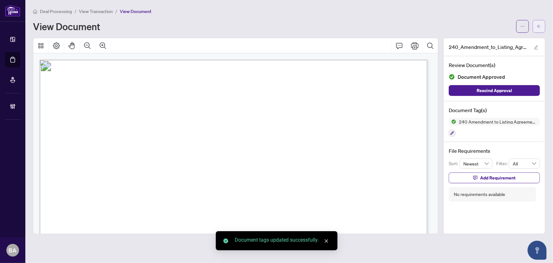
click at [540, 28] on span "button" at bounding box center [539, 26] width 4 height 10
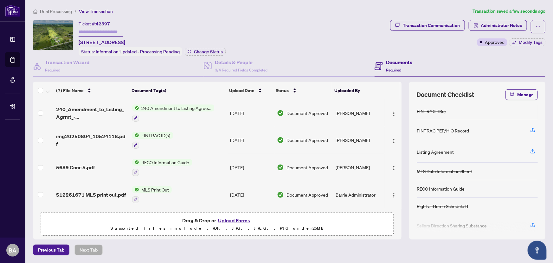
click at [67, 11] on span "Deal Processing" at bounding box center [56, 12] width 32 height 6
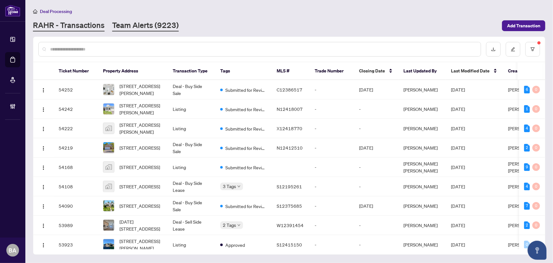
click at [152, 27] on link "Team Alerts (9223)" at bounding box center [145, 25] width 67 height 11
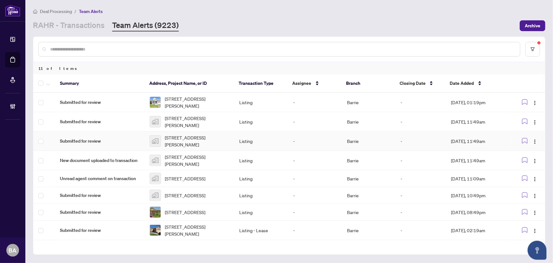
scroll to position [56, 0]
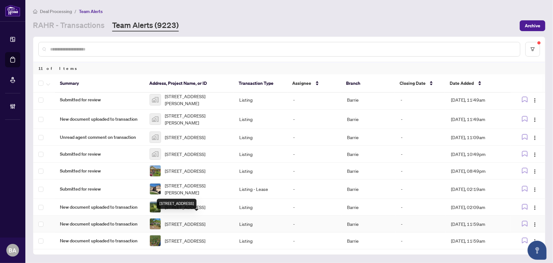
click at [186, 199] on div "[STREET_ADDRESS]" at bounding box center [177, 204] width 40 height 10
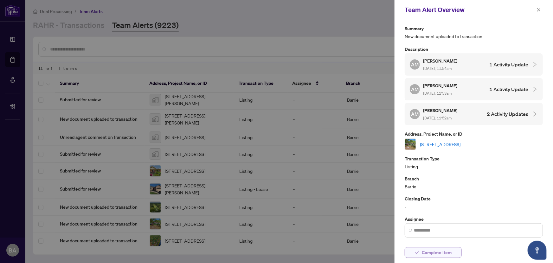
click at [427, 256] on span "Complete Item" at bounding box center [437, 252] width 30 height 10
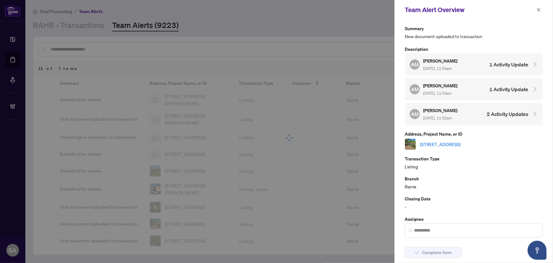
scroll to position [36, 0]
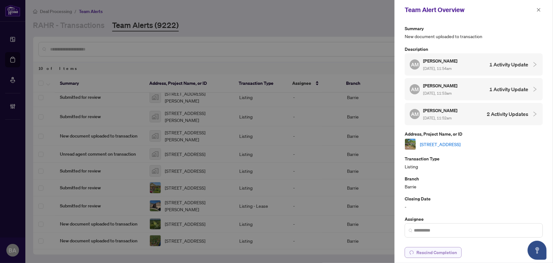
click at [438, 254] on span "Rescind Completion" at bounding box center [437, 252] width 41 height 10
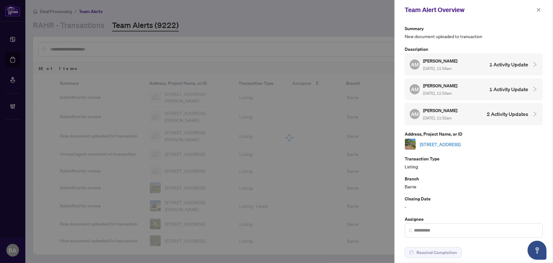
scroll to position [56, 0]
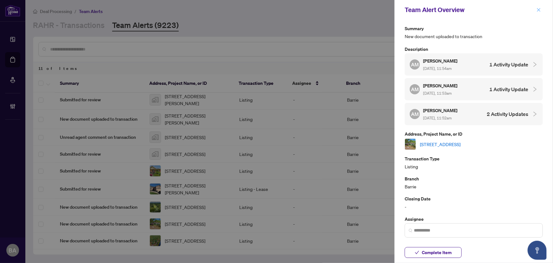
click at [540, 11] on icon "close" at bounding box center [539, 10] width 4 height 4
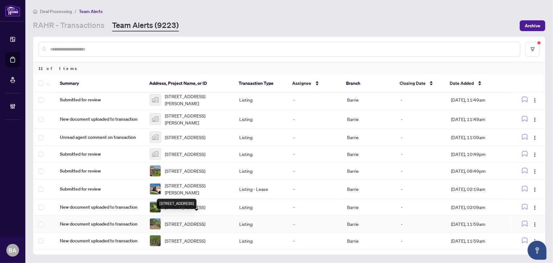
click at [197, 200] on div "[STREET_ADDRESS]" at bounding box center [177, 204] width 40 height 10
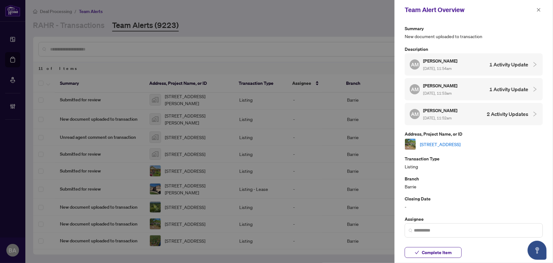
click at [248, 198] on div at bounding box center [276, 131] width 553 height 263
click at [542, 11] on button "button" at bounding box center [539, 10] width 8 height 8
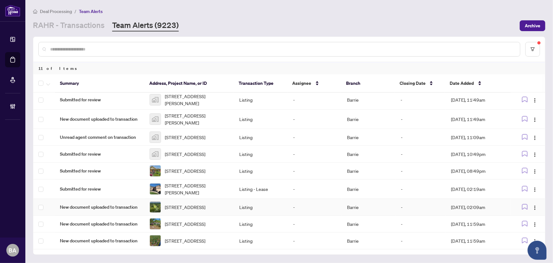
click at [137, 203] on span "New document uploaded to transaction" at bounding box center [100, 206] width 80 height 7
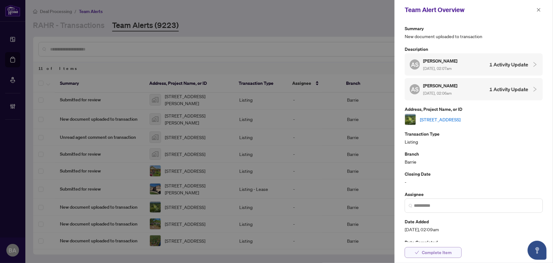
click at [431, 252] on span "Complete Item" at bounding box center [437, 252] width 30 height 10
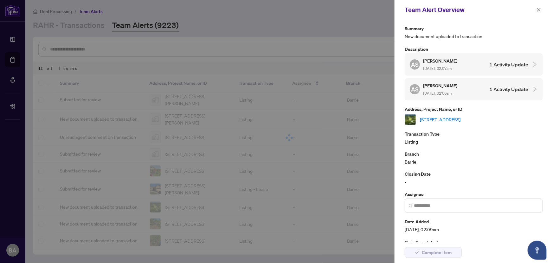
scroll to position [36, 0]
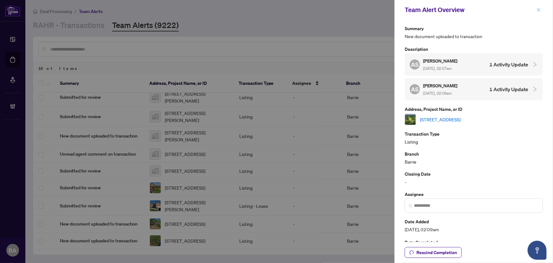
click at [540, 8] on icon "close" at bounding box center [539, 10] width 4 height 4
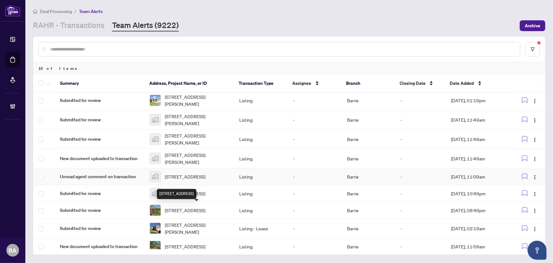
scroll to position [0, 0]
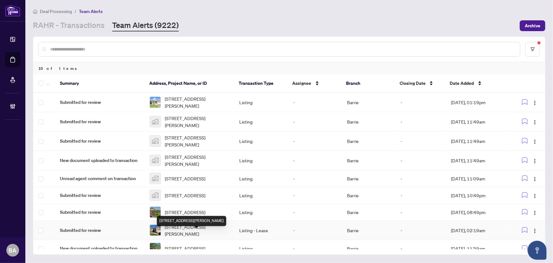
click at [196, 236] on span "186 Pringle Dr, Barrie, Ontario L4N 0P7, Canada" at bounding box center [197, 230] width 64 height 14
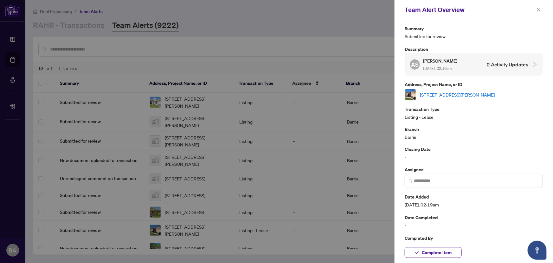
click at [445, 92] on link "186 Pringle Dr, Barrie, Ontario L4N 0P7, Canada" at bounding box center [457, 94] width 75 height 7
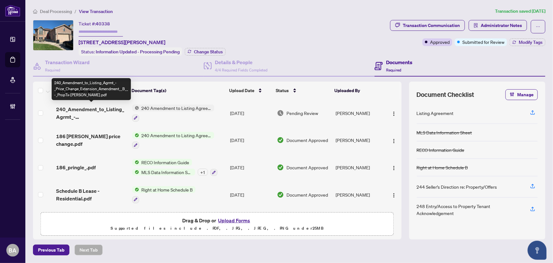
click at [95, 111] on span "240_Amendment_to_Listing_Agrmt_-_Price_Change_Extension_Amendment__B__-_PropTx-…" at bounding box center [91, 112] width 71 height 15
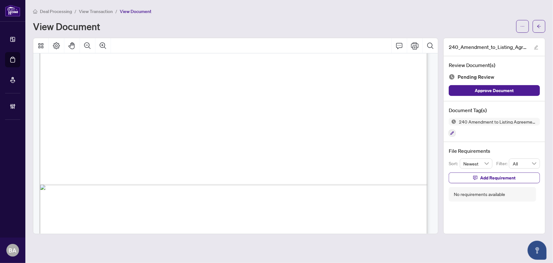
scroll to position [335, 0]
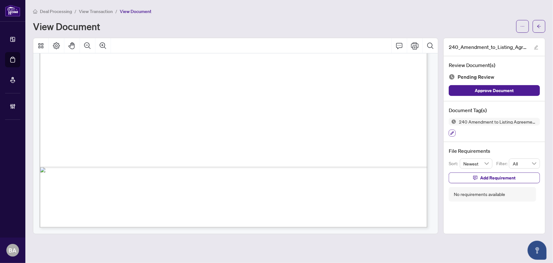
click at [451, 131] on icon "button" at bounding box center [453, 133] width 4 height 4
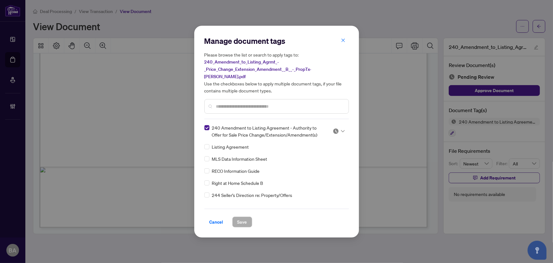
click at [341, 130] on icon at bounding box center [343, 131] width 4 height 2
click at [312, 160] on div "Approved" at bounding box center [318, 157] width 41 height 7
click at [236, 216] on button "Save" at bounding box center [242, 221] width 20 height 11
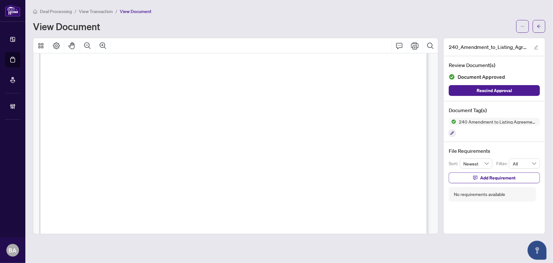
scroll to position [144, 0]
click at [540, 26] on icon "arrow-left" at bounding box center [539, 26] width 4 height 4
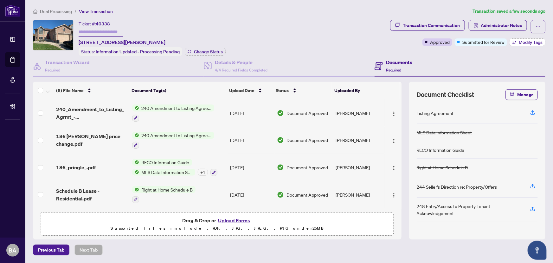
click at [529, 41] on span "Modify Tags" at bounding box center [531, 42] width 24 height 4
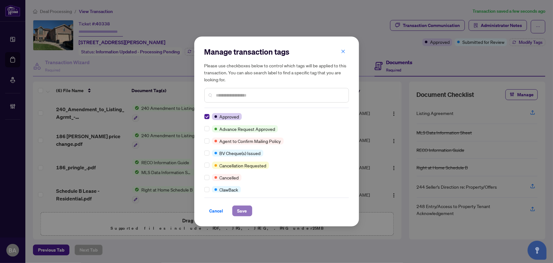
click at [240, 211] on span "Save" at bounding box center [243, 211] width 10 height 10
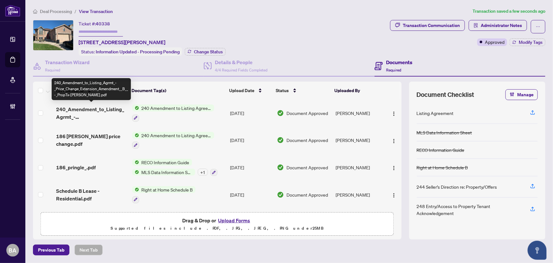
click at [113, 106] on span "240_Amendment_to_Listing_Agrmt_-_Price_Change_Extension_Amendment__B__-_PropTx-…" at bounding box center [91, 112] width 71 height 15
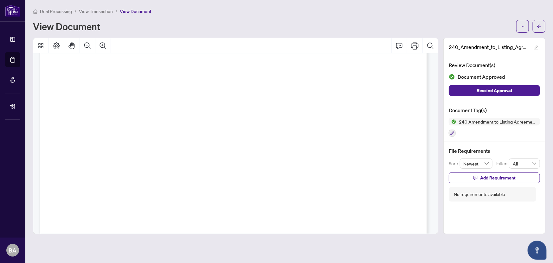
scroll to position [115, 0]
click at [540, 24] on icon "arrow-left" at bounding box center [539, 26] width 4 height 4
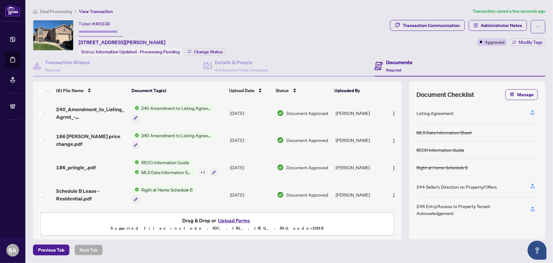
click at [60, 10] on span "Deal Processing" at bounding box center [56, 12] width 32 height 6
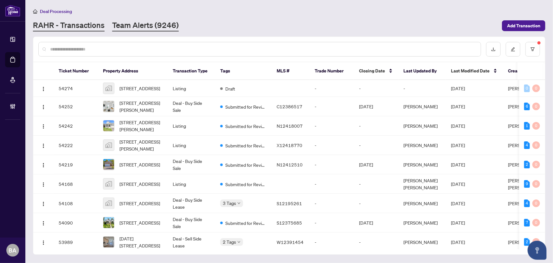
click at [134, 25] on link "Team Alerts (9246)" at bounding box center [145, 25] width 67 height 11
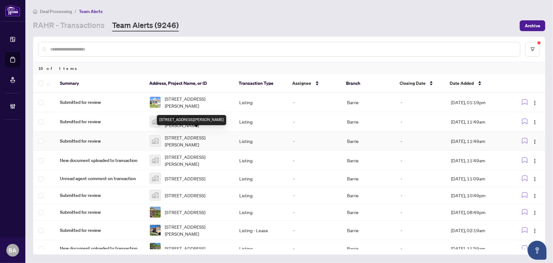
scroll to position [36, 0]
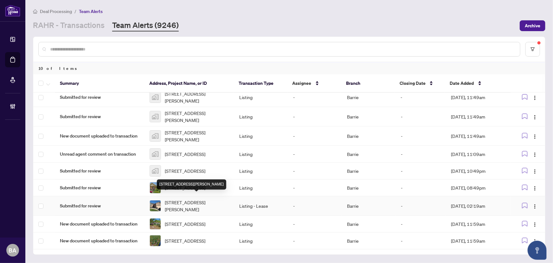
click at [190, 200] on span "186 Pringle Dr, Barrie, Ontario L4N 0P7, Canada" at bounding box center [197, 206] width 64 height 14
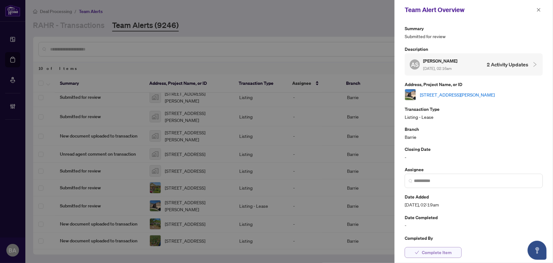
click at [431, 253] on span "Complete Item" at bounding box center [437, 252] width 30 height 10
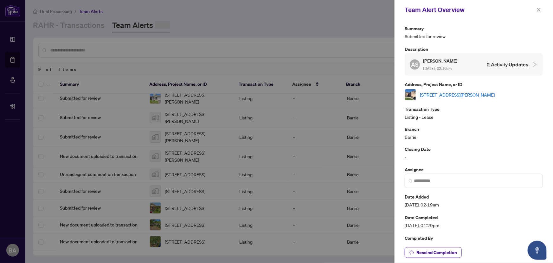
scroll to position [17, 0]
click at [539, 10] on icon "close" at bounding box center [539, 9] width 3 height 3
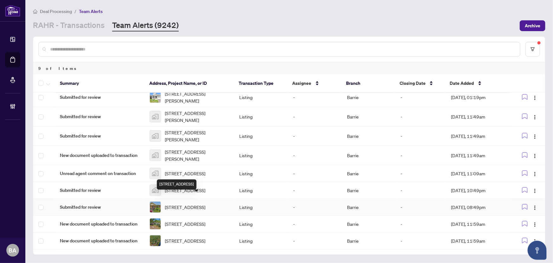
click at [192, 203] on span "55 Midland Ave, Toronto, Ontario M1N 3Z8, Canada" at bounding box center [185, 206] width 41 height 7
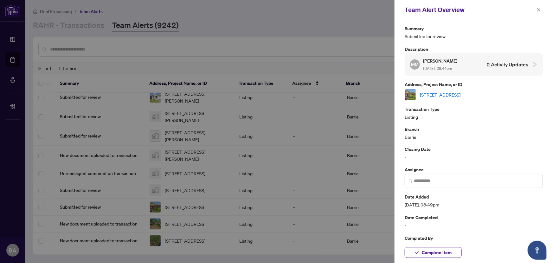
click at [461, 93] on link "55 Midland Ave, Toronto, Ontario M1N 3Z8, Canada" at bounding box center [440, 94] width 41 height 7
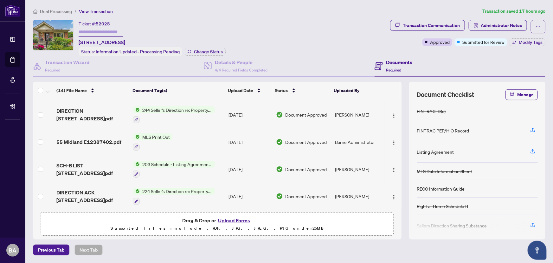
scroll to position [96, 0]
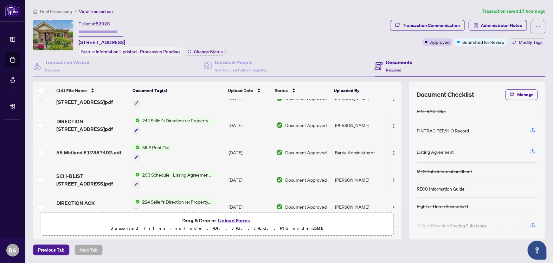
click at [103, 152] on span "55 Midland E12387402.pdf" at bounding box center [88, 152] width 65 height 8
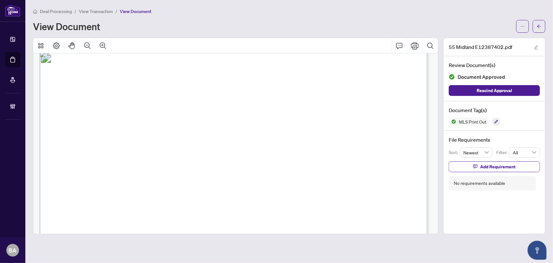
scroll to position [533, 0]
drag, startPoint x: 542, startPoint y: 27, endPoint x: 552, endPoint y: 35, distance: 12.4
click at [542, 27] on button "button" at bounding box center [539, 26] width 13 height 13
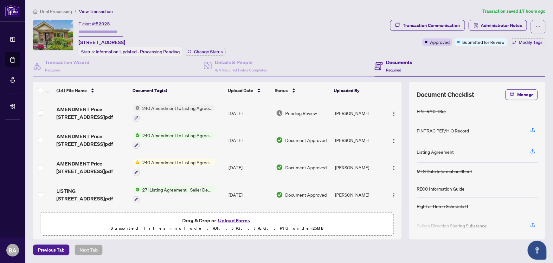
click at [99, 113] on span "AMENDMENT Price [STREET_ADDRESS]pdf" at bounding box center [92, 112] width 72 height 15
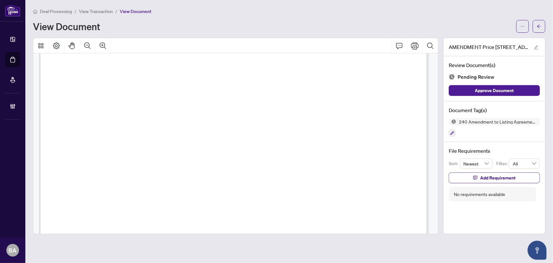
scroll to position [115, 0]
click at [543, 29] on button "button" at bounding box center [539, 26] width 13 height 13
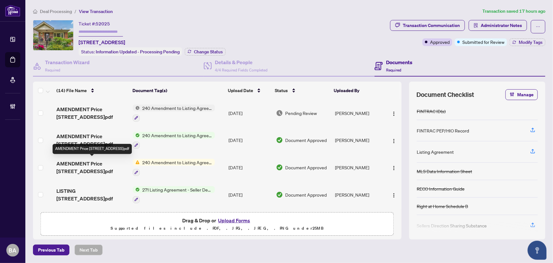
click at [102, 162] on span "AMENDMENT Price [STREET_ADDRESS]pdf" at bounding box center [92, 167] width 72 height 15
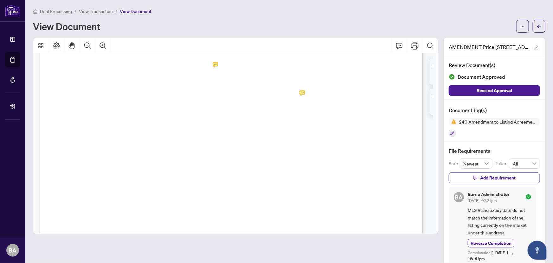
scroll to position [86, 0]
click at [544, 23] on main "Deal Processing / View Transaction / View Document View Document AMENDMENT Pric…" at bounding box center [289, 131] width 528 height 263
click at [537, 25] on icon "arrow-left" at bounding box center [539, 26] width 4 height 4
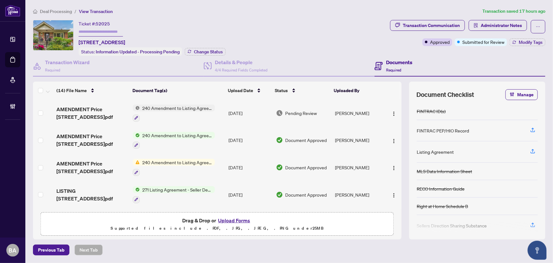
click at [93, 105] on span "AMENDMENT Price [STREET_ADDRESS]pdf" at bounding box center [92, 112] width 72 height 15
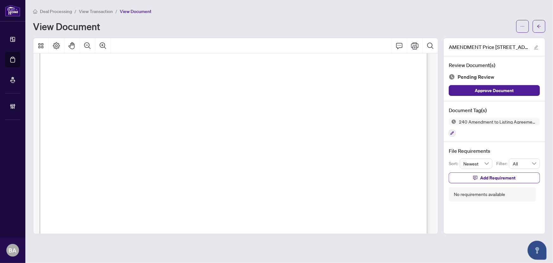
scroll to position [57, 0]
click at [453, 134] on button "button" at bounding box center [452, 132] width 7 height 7
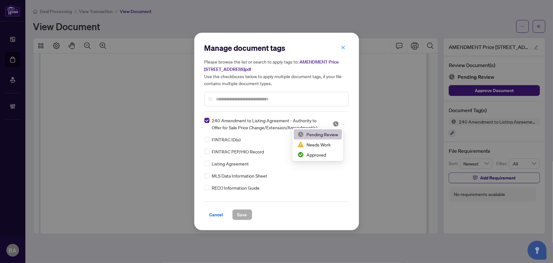
click at [341, 124] on icon at bounding box center [343, 123] width 4 height 3
drag, startPoint x: 318, startPoint y: 145, endPoint x: 322, endPoint y: 145, distance: 4.1
click at [320, 145] on div "Needs Work" at bounding box center [318, 144] width 41 height 7
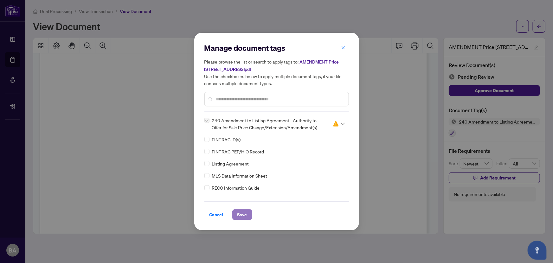
click at [249, 213] on button "Save" at bounding box center [242, 214] width 20 height 11
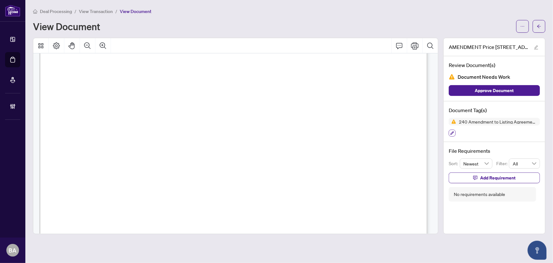
click at [454, 129] on button "button" at bounding box center [452, 132] width 7 height 7
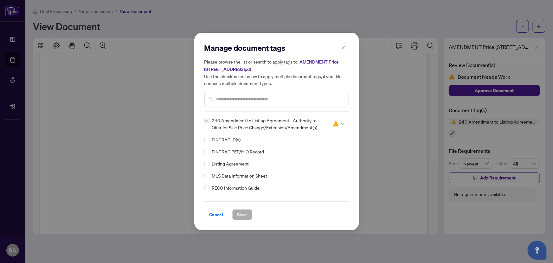
click at [339, 121] on div at bounding box center [339, 124] width 12 height 6
click at [325, 152] on div "Approved" at bounding box center [318, 154] width 41 height 7
click at [252, 211] on div "Cancel Save" at bounding box center [277, 214] width 145 height 11
click at [241, 215] on span "Save" at bounding box center [243, 214] width 10 height 10
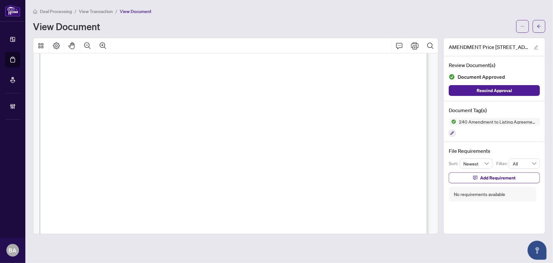
scroll to position [231, 0]
click at [538, 28] on span "button" at bounding box center [539, 26] width 4 height 10
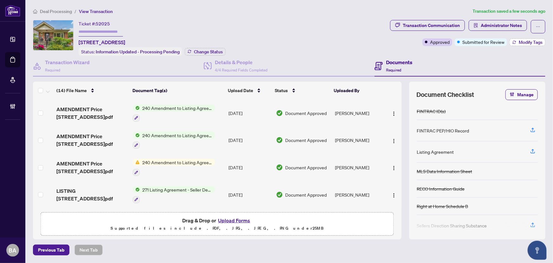
click at [526, 41] on span "Modify Tags" at bounding box center [531, 42] width 24 height 4
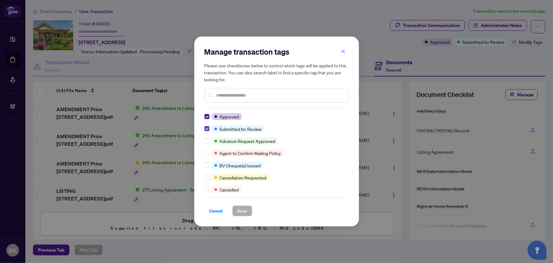
click at [208, 125] on label at bounding box center [207, 128] width 5 height 7
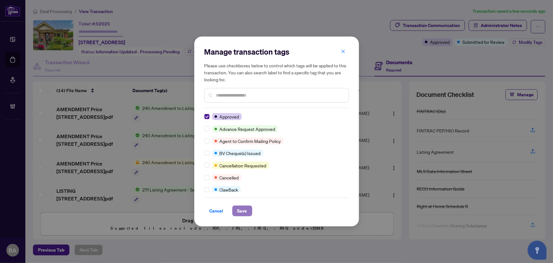
click at [244, 209] on span "Save" at bounding box center [243, 211] width 10 height 10
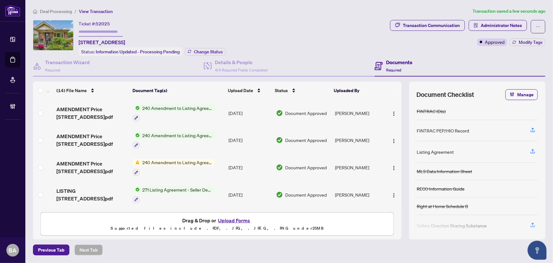
click at [70, 13] on span "Deal Processing" at bounding box center [56, 12] width 32 height 6
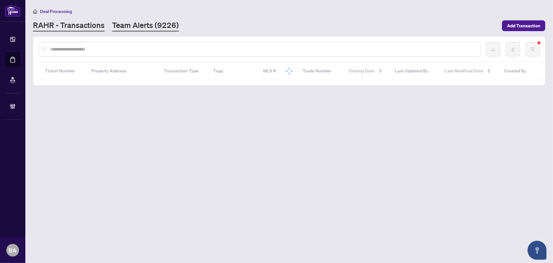
click at [140, 29] on link "Team Alerts (9226)" at bounding box center [145, 25] width 67 height 11
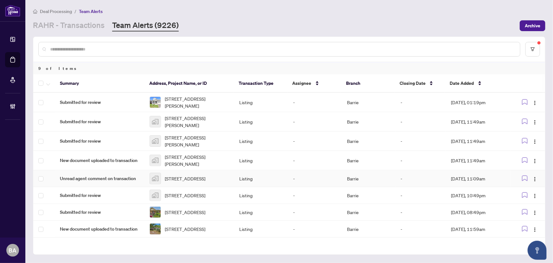
scroll to position [17, 0]
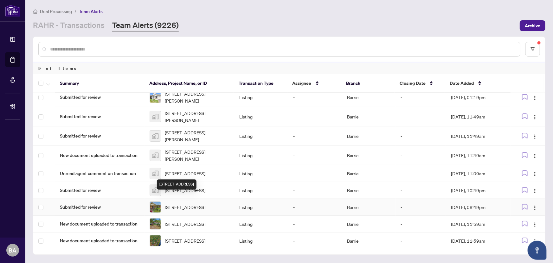
click at [206, 203] on span "[STREET_ADDRESS]" at bounding box center [185, 206] width 41 height 7
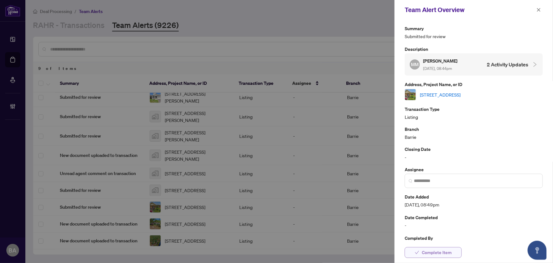
click at [422, 254] on button "Complete Item" at bounding box center [433, 252] width 57 height 11
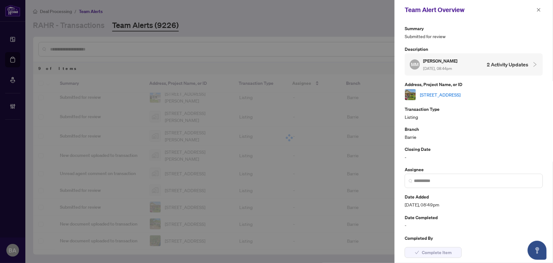
scroll to position [0, 0]
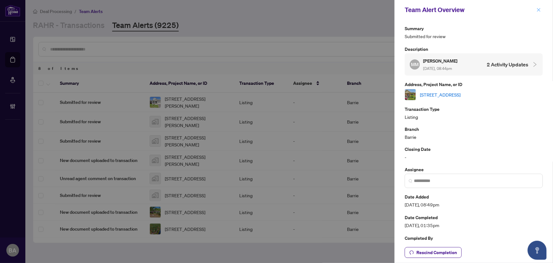
click at [536, 12] on button "button" at bounding box center [539, 10] width 8 height 8
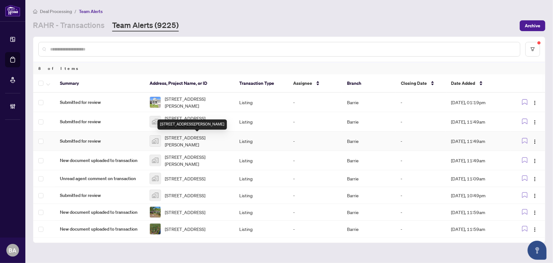
click at [201, 138] on span "[STREET_ADDRESS][PERSON_NAME]" at bounding box center [197, 141] width 64 height 14
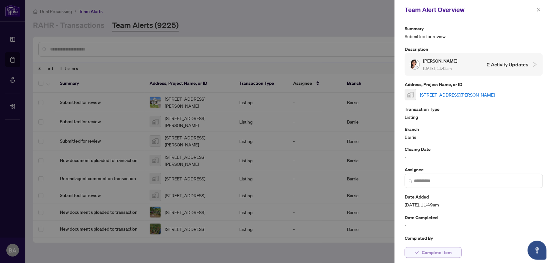
click at [438, 253] on span "Complete Item" at bounding box center [437, 252] width 30 height 10
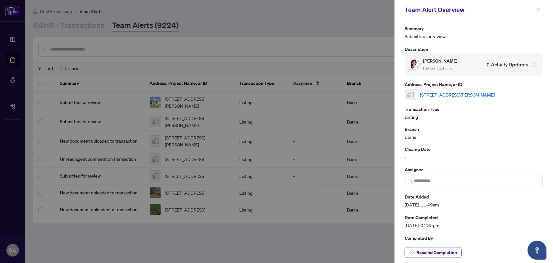
click at [537, 10] on icon "close" at bounding box center [539, 10] width 4 height 4
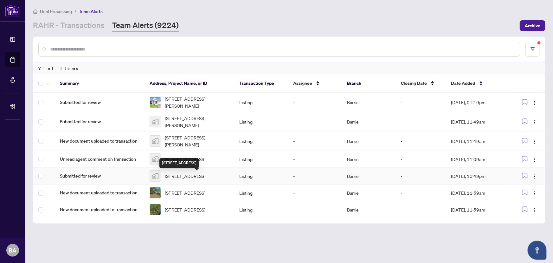
click at [185, 179] on span "[STREET_ADDRESS]" at bounding box center [185, 175] width 41 height 7
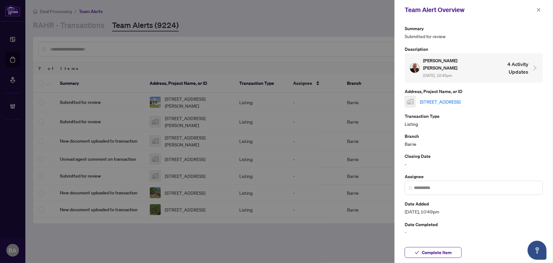
click at [461, 98] on link "[STREET_ADDRESS]" at bounding box center [440, 101] width 41 height 7
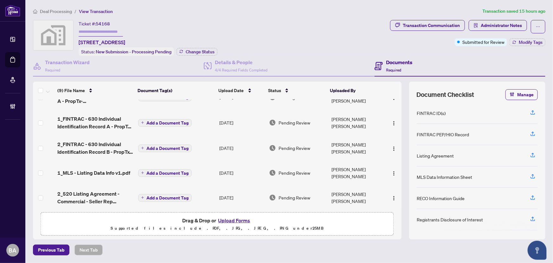
scroll to position [29, 0]
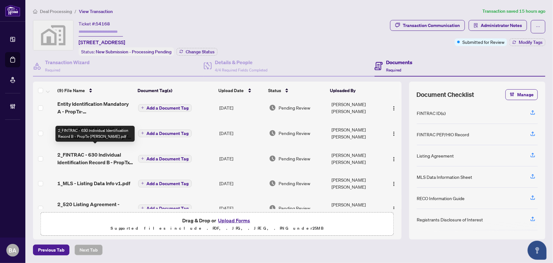
click at [102, 151] on span "2_FINTRAC - 630 Individual Identification Record B - PropTx-[PERSON_NAME].pdf" at bounding box center [94, 158] width 75 height 15
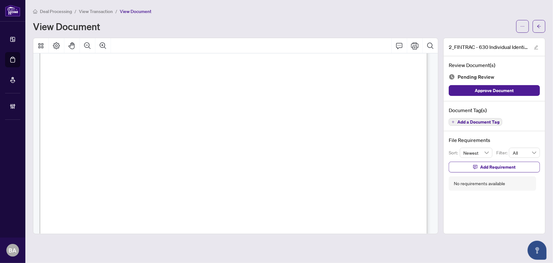
scroll to position [1643, 0]
click at [540, 22] on span "button" at bounding box center [539, 26] width 4 height 10
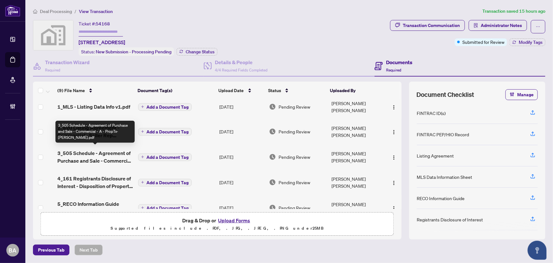
scroll to position [111, 0]
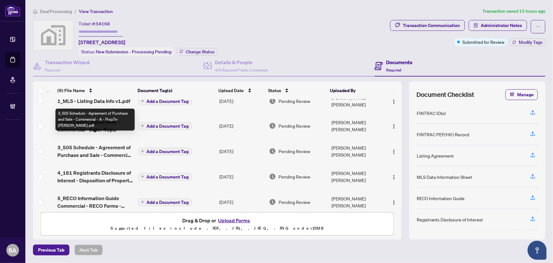
click at [111, 143] on span "3_505 Schedule - Agreement of Purchase and Sale - Commercial - A - PropTx-[PERS…" at bounding box center [94, 150] width 75 height 15
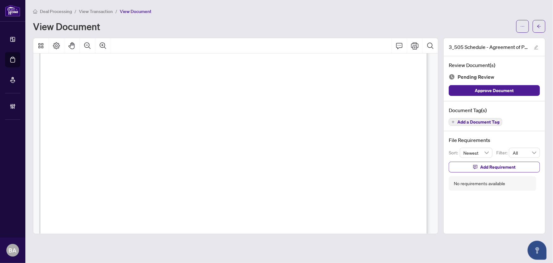
scroll to position [288, 0]
click at [477, 121] on span "Add a Document Tag" at bounding box center [479, 122] width 42 height 4
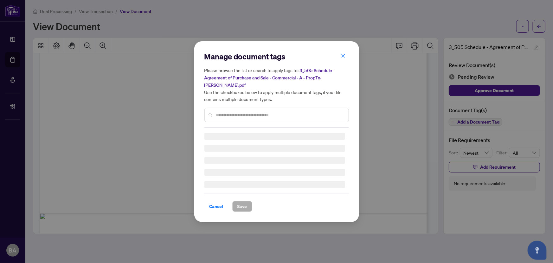
click at [304, 107] on div "Manage document tags Please browse the list or search to apply tags to: 3_505 S…" at bounding box center [277, 89] width 145 height 76
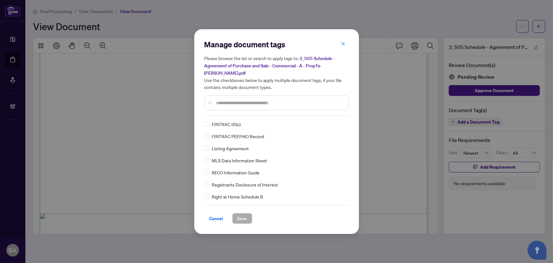
click at [304, 100] on input "text" at bounding box center [280, 102] width 128 height 7
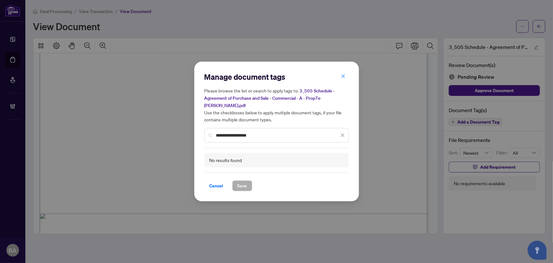
drag, startPoint x: 255, startPoint y: 130, endPoint x: 232, endPoint y: 131, distance: 23.2
click at [232, 132] on input "**********" at bounding box center [277, 135] width 123 height 7
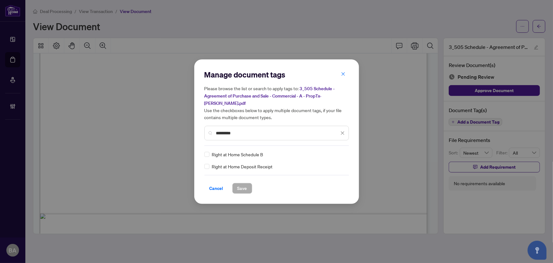
type input "********"
click at [344, 153] on icon at bounding box center [343, 154] width 4 height 2
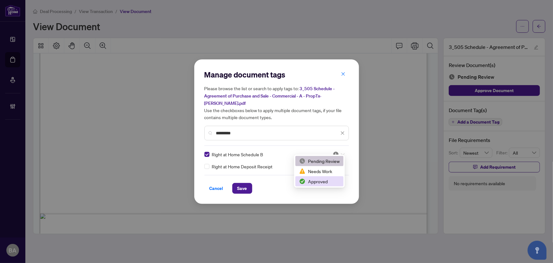
click at [327, 183] on div "Approved" at bounding box center [319, 181] width 41 height 7
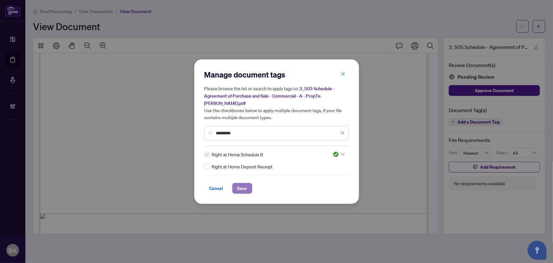
click at [246, 183] on span "Save" at bounding box center [243, 188] width 10 height 10
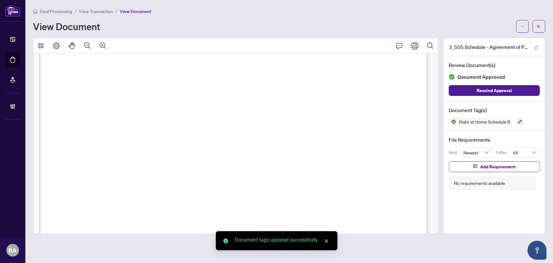
scroll to position [0, 0]
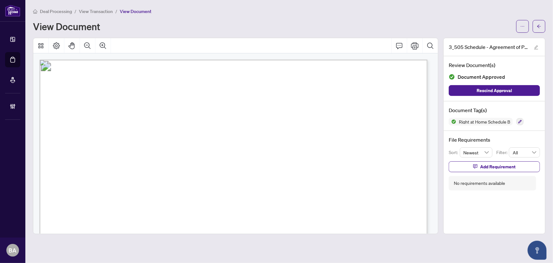
click at [533, 29] on div at bounding box center [531, 26] width 29 height 13
click at [538, 22] on span "button" at bounding box center [539, 26] width 4 height 10
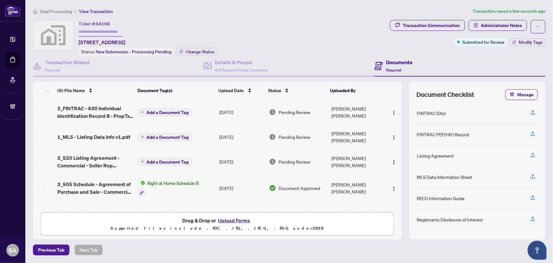
scroll to position [112, 0]
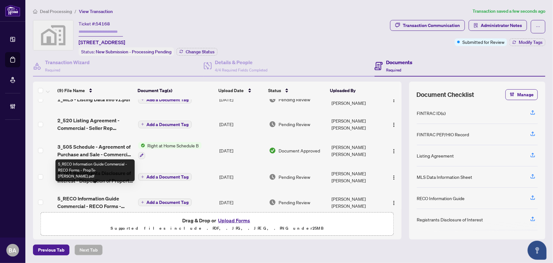
click at [106, 194] on span "5_RECO Information Guide Commercial - RECO Forms - PropTx-[PERSON_NAME].pdf" at bounding box center [94, 201] width 75 height 15
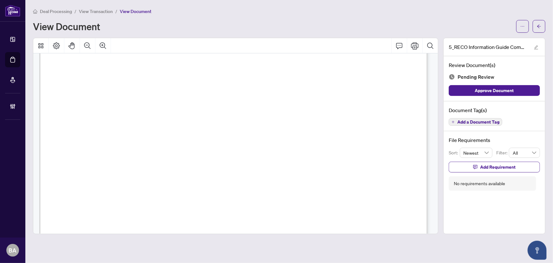
scroll to position [4269, 0]
click at [540, 32] on button "button" at bounding box center [539, 26] width 13 height 13
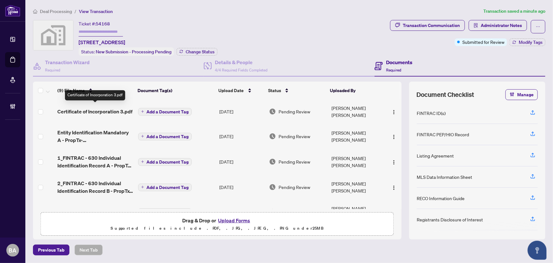
click at [117, 108] on span "Certificate of Incorporation 3.pdf" at bounding box center [94, 112] width 75 height 8
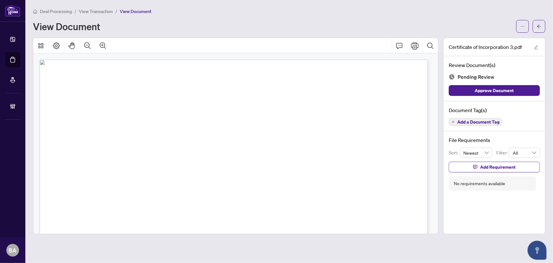
click at [471, 120] on span "Add a Document Tag" at bounding box center [479, 122] width 42 height 4
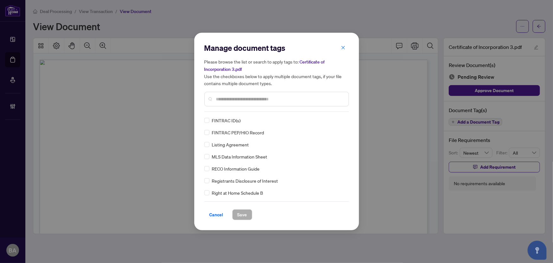
click at [262, 99] on input "text" at bounding box center [280, 98] width 128 height 7
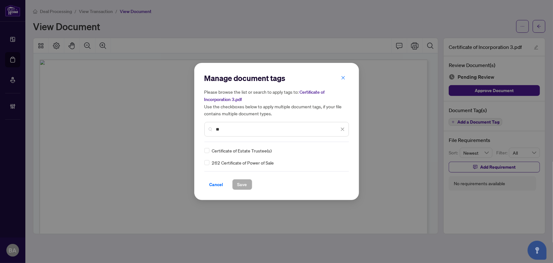
type input "*"
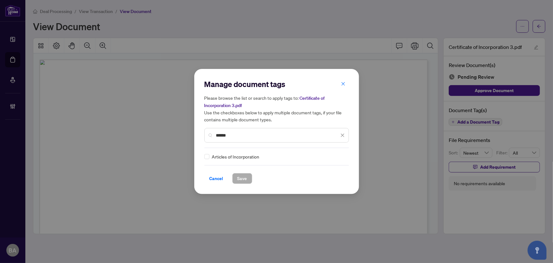
type input "******"
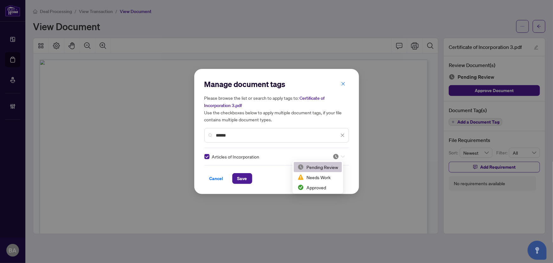
click at [341, 157] on icon at bounding box center [343, 156] width 4 height 3
click at [331, 187] on div "Approved" at bounding box center [318, 187] width 41 height 7
click at [245, 181] on span "Save" at bounding box center [243, 178] width 10 height 10
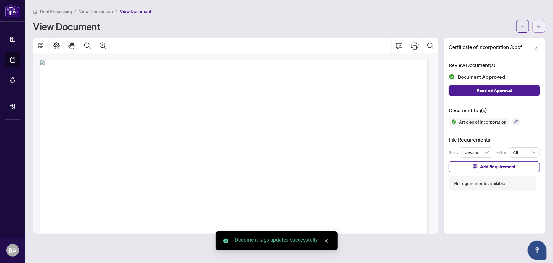
click at [537, 24] on button "button" at bounding box center [539, 26] width 13 height 13
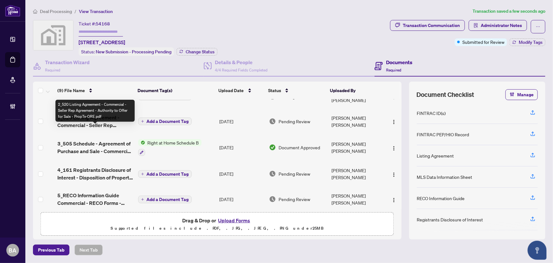
scroll to position [119, 0]
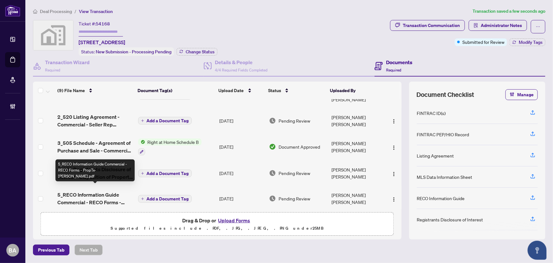
click at [108, 191] on span "5_RECO Information Guide Commercial - RECO Forms - PropTx-[PERSON_NAME].pdf" at bounding box center [94, 198] width 75 height 15
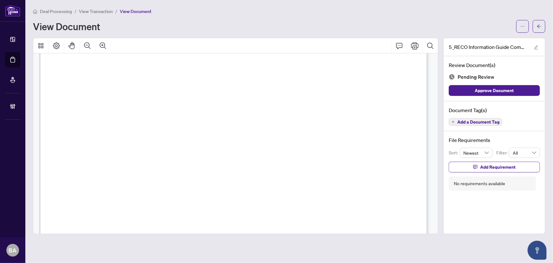
scroll to position [4208, 0]
drag, startPoint x: 90, startPoint y: 162, endPoint x: 282, endPoint y: 141, distance: 192.7
click at [488, 121] on span "Add a Document Tag" at bounding box center [479, 122] width 42 height 4
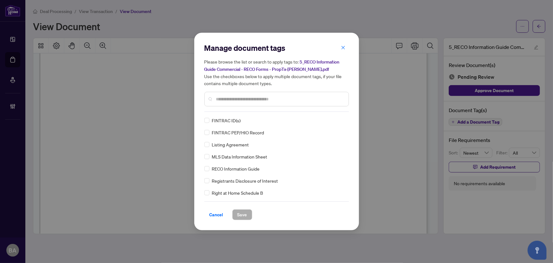
click at [276, 99] on input "text" at bounding box center [280, 98] width 128 height 7
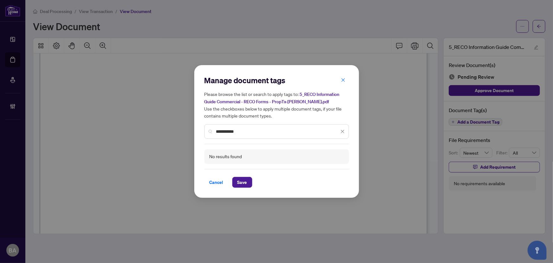
click at [259, 130] on input "**********" at bounding box center [277, 131] width 123 height 7
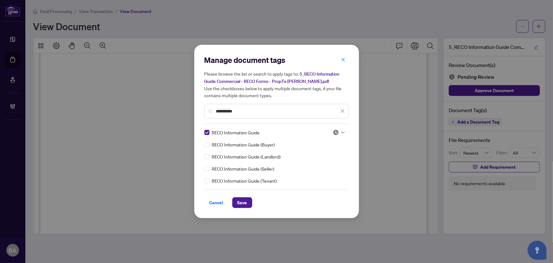
click at [341, 133] on div at bounding box center [339, 132] width 12 height 6
type input "**********"
click at [331, 163] on div "Approved" at bounding box center [319, 163] width 41 height 7
click at [246, 201] on span "Save" at bounding box center [243, 202] width 10 height 10
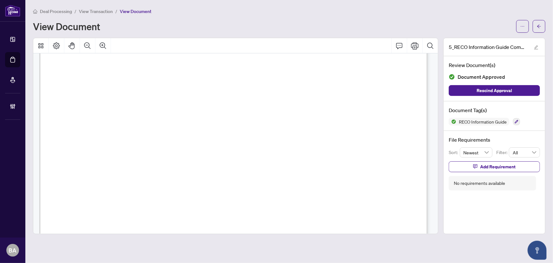
scroll to position [4237, 0]
click at [540, 26] on icon "arrow-left" at bounding box center [539, 26] width 4 height 4
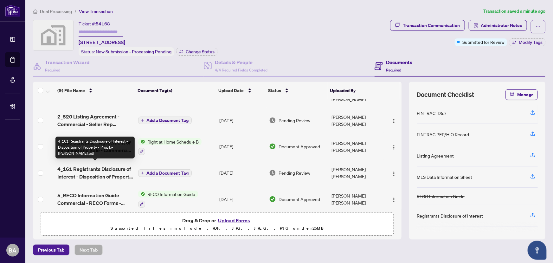
scroll to position [121, 0]
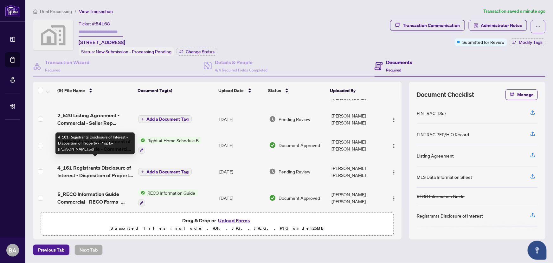
click at [105, 164] on span "4_161 Registrants Disclosure of Interest - Disposition of Property - PropTx-[PE…" at bounding box center [94, 171] width 75 height 15
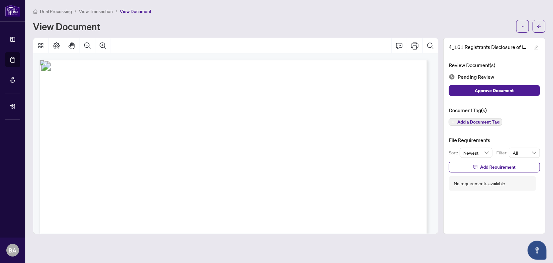
click at [478, 122] on span "Add a Document Tag" at bounding box center [479, 122] width 42 height 4
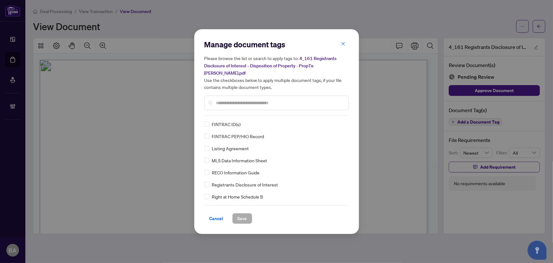
click at [314, 99] on input "text" at bounding box center [280, 102] width 128 height 7
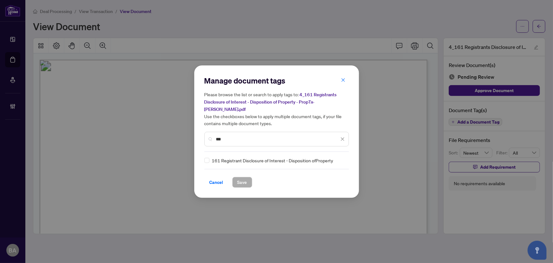
type input "***"
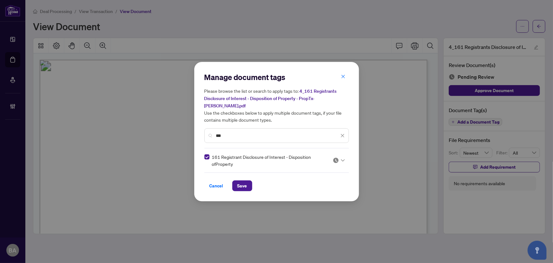
click at [344, 159] on icon at bounding box center [343, 160] width 4 height 3
click at [323, 186] on div "Approved" at bounding box center [319, 187] width 41 height 7
click at [248, 183] on button "Save" at bounding box center [242, 185] width 20 height 11
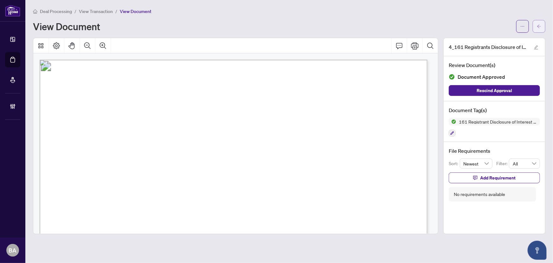
click at [534, 29] on button "button" at bounding box center [539, 26] width 13 height 13
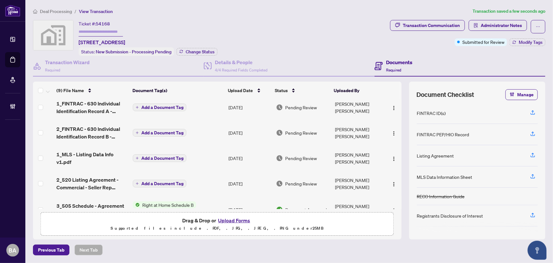
scroll to position [86, 0]
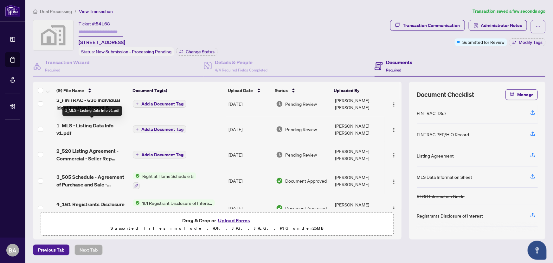
click at [90, 123] on span "1_MLS - Listing Data Info v1.pdf" at bounding box center [92, 128] width 72 height 15
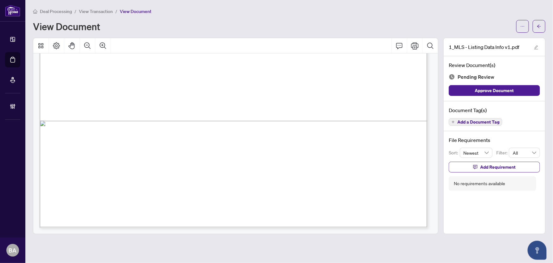
scroll to position [381, 0]
click at [468, 121] on span "Add a Document Tag" at bounding box center [479, 122] width 42 height 4
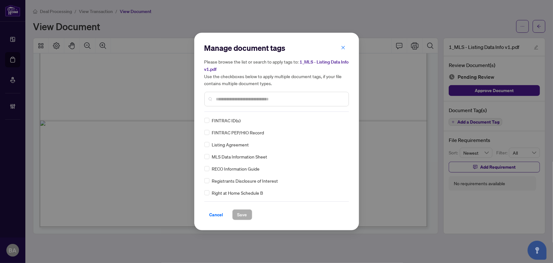
click at [258, 105] on div at bounding box center [277, 99] width 145 height 15
click at [265, 100] on input "text" at bounding box center [280, 98] width 128 height 7
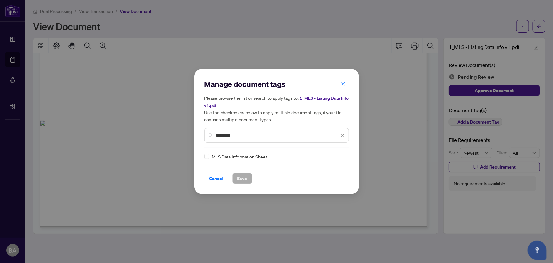
type input "********"
click at [341, 156] on icon at bounding box center [343, 156] width 4 height 2
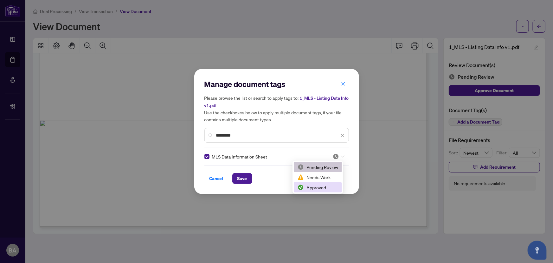
click at [332, 186] on div "Approved" at bounding box center [318, 187] width 41 height 7
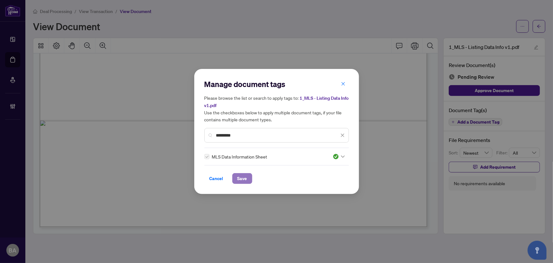
click at [241, 179] on span "Save" at bounding box center [243, 178] width 10 height 10
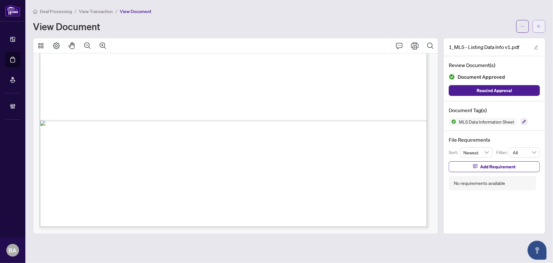
click at [540, 29] on span "button" at bounding box center [539, 26] width 4 height 10
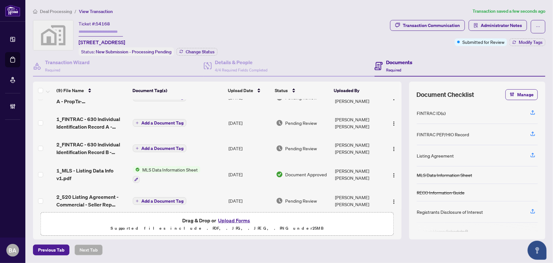
scroll to position [13, 0]
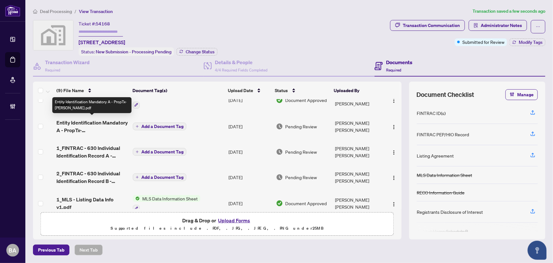
click at [97, 124] on span "Entity Identification Mandatory A - PropTx-[PERSON_NAME].pdf" at bounding box center [92, 126] width 72 height 15
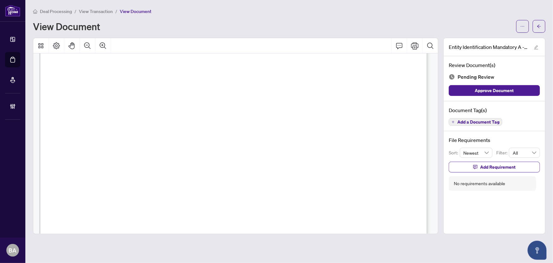
scroll to position [438, 0]
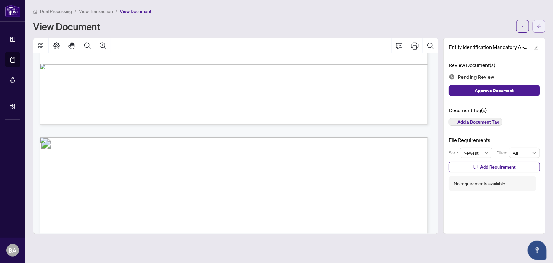
click at [539, 31] on button "button" at bounding box center [539, 26] width 13 height 13
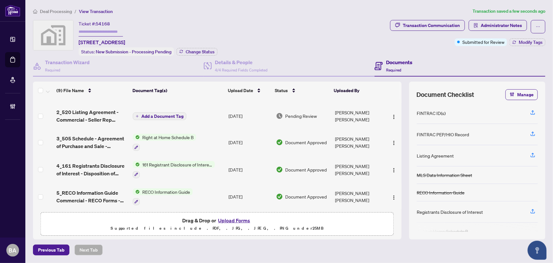
scroll to position [128, 0]
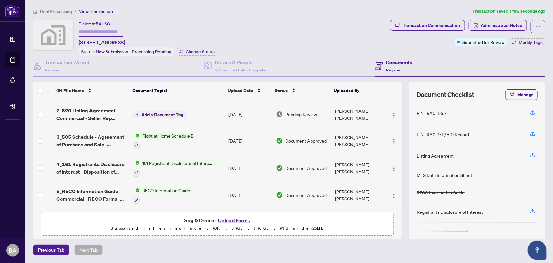
click at [95, 115] on span "2_520 Listing Agreement - Commercial - Seller Rep Agreement - Authority to Offe…" at bounding box center [92, 114] width 72 height 15
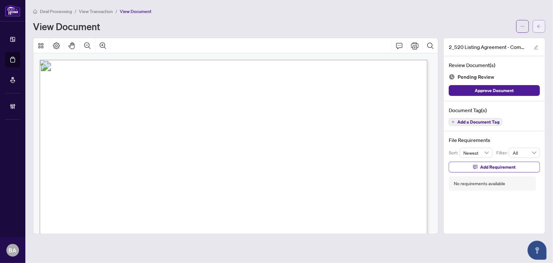
click at [539, 30] on span "button" at bounding box center [539, 26] width 4 height 10
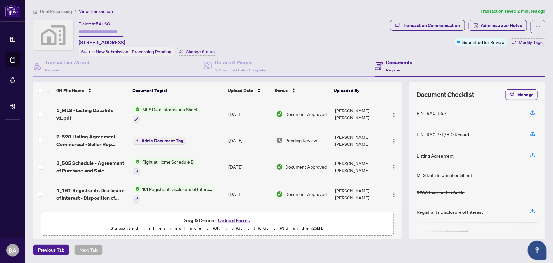
scroll to position [128, 0]
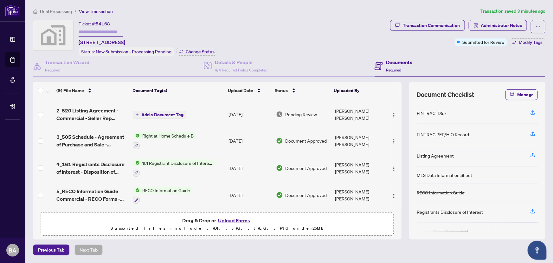
click at [62, 9] on span "Deal Processing" at bounding box center [56, 12] width 32 height 6
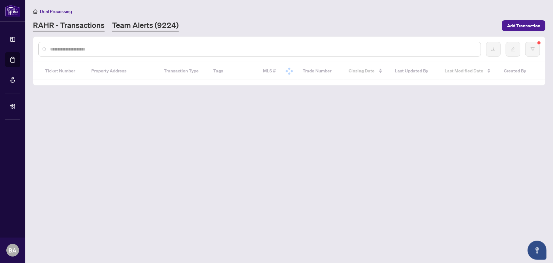
click at [132, 23] on link "Team Alerts (9224)" at bounding box center [145, 25] width 67 height 11
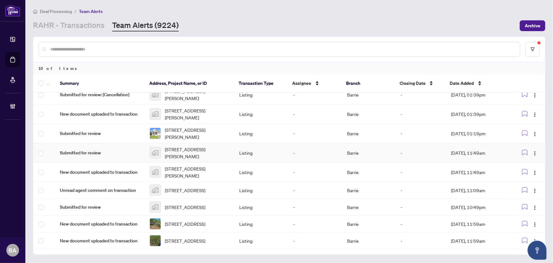
scroll to position [36, 0]
click at [191, 187] on span "[STREET_ADDRESS]" at bounding box center [185, 190] width 41 height 7
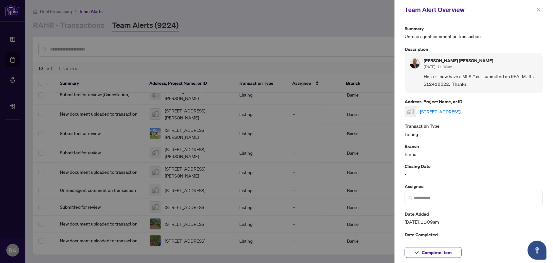
click at [309, 24] on div at bounding box center [276, 131] width 553 height 263
click at [188, 178] on div at bounding box center [276, 131] width 553 height 263
click at [541, 9] on icon "close" at bounding box center [539, 10] width 4 height 4
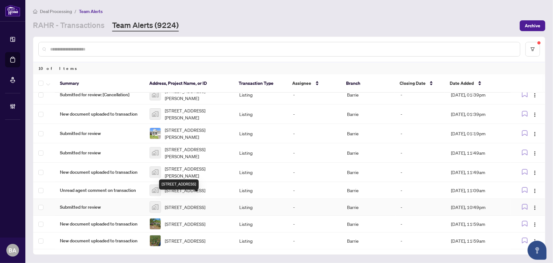
click at [178, 203] on span "[STREET_ADDRESS]" at bounding box center [185, 206] width 41 height 7
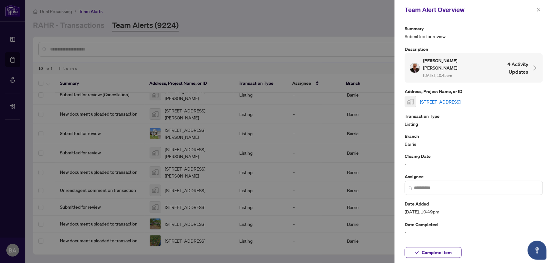
click at [456, 98] on link "[STREET_ADDRESS]" at bounding box center [440, 101] width 41 height 7
click at [538, 9] on icon "close" at bounding box center [539, 10] width 4 height 4
